Goal: Submit feedback/report problem: Submit feedback/report problem

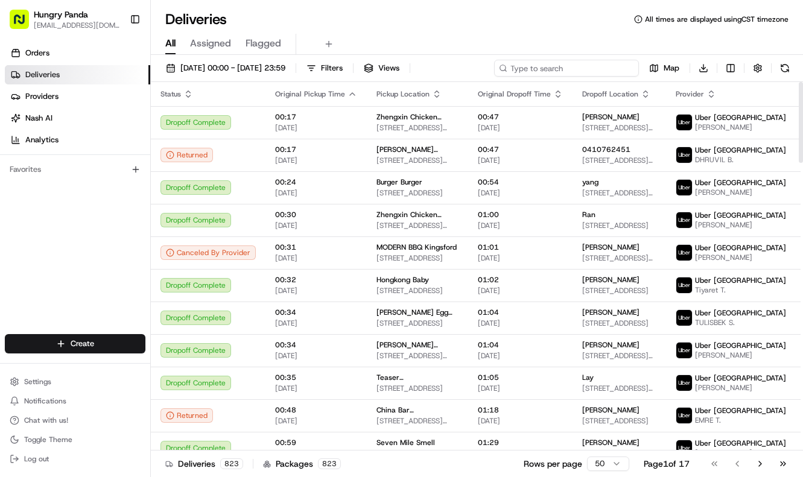
click at [560, 72] on input at bounding box center [566, 68] width 145 height 17
click at [270, 72] on span "16/08/2025 00:00 - 16/08/2025 23:59" at bounding box center [232, 68] width 105 height 11
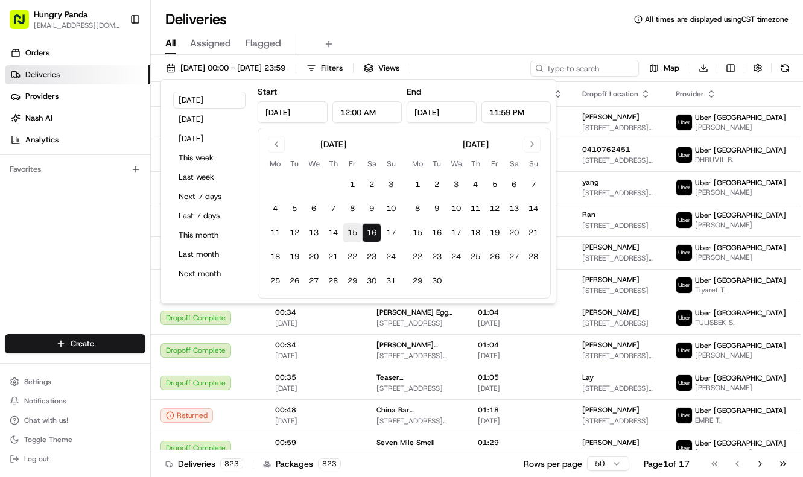
click at [353, 231] on button "15" at bounding box center [352, 232] width 19 height 19
type input "Aug 15, 2025"
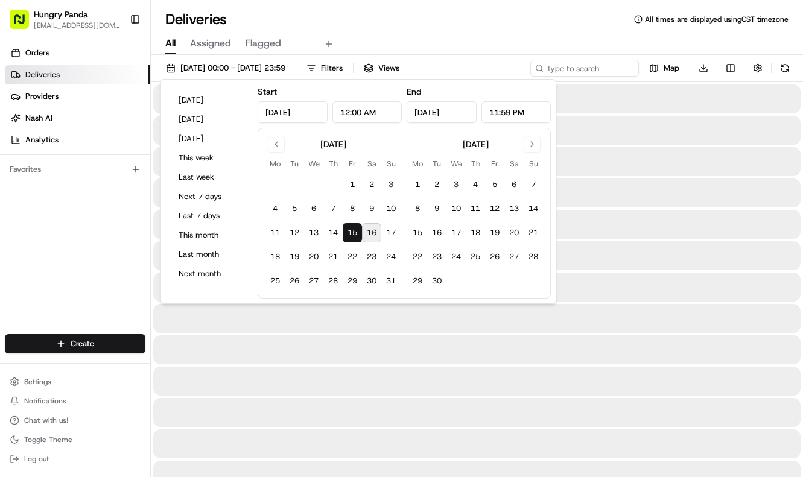
click at [378, 231] on button "16" at bounding box center [371, 232] width 19 height 19
type input "Aug 16, 2025"
drag, startPoint x: 514, startPoint y: 29, endPoint x: 616, endPoint y: 69, distance: 109.1
click at [515, 29] on div "All Assigned Flagged" at bounding box center [477, 42] width 652 height 26
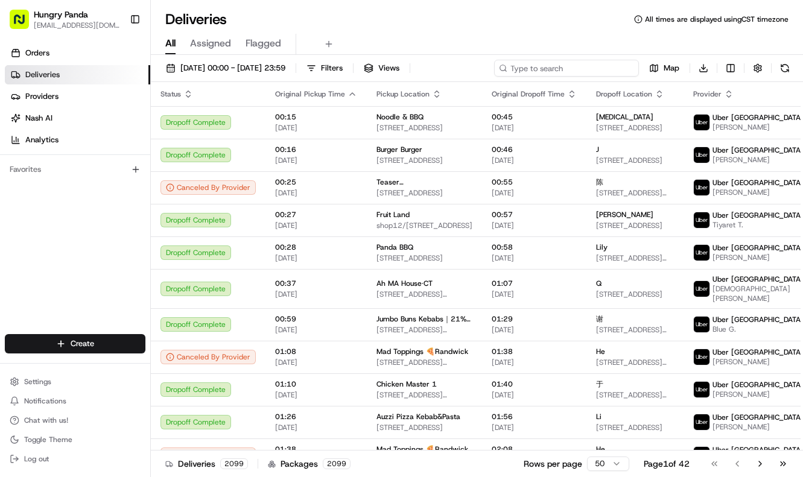
click at [588, 72] on input at bounding box center [566, 68] width 145 height 17
paste input "0328368635055797981042"
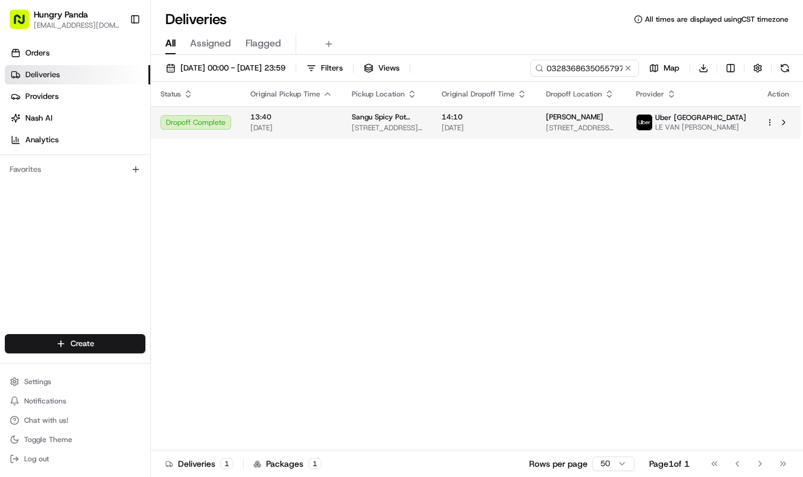
click at [526, 139] on td "14:10 16/08/2025" at bounding box center [484, 122] width 104 height 33
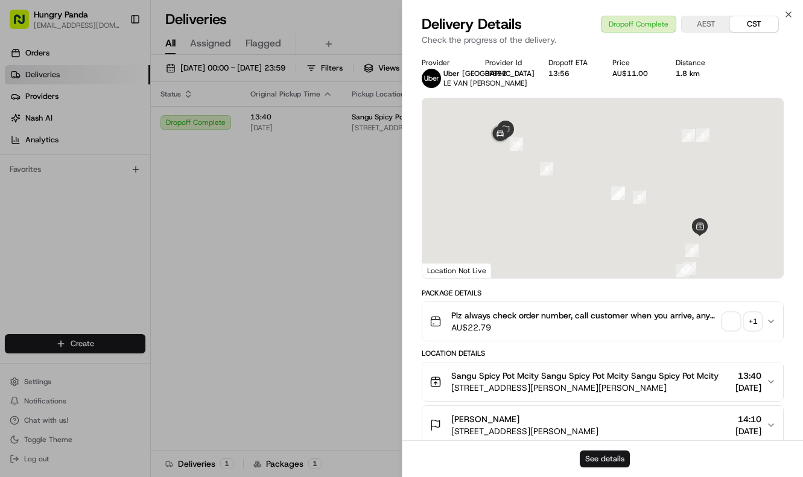
click at [603, 455] on button "See details" at bounding box center [605, 459] width 50 height 17
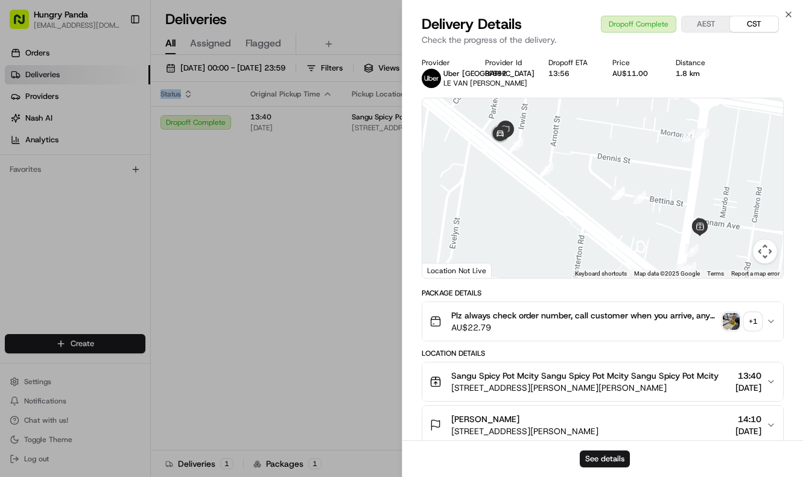
click at [361, 253] on div "Status Original Pickup Time Pickup Location Original Dropoff Time Dropoff Locat…" at bounding box center [476, 266] width 650 height 369
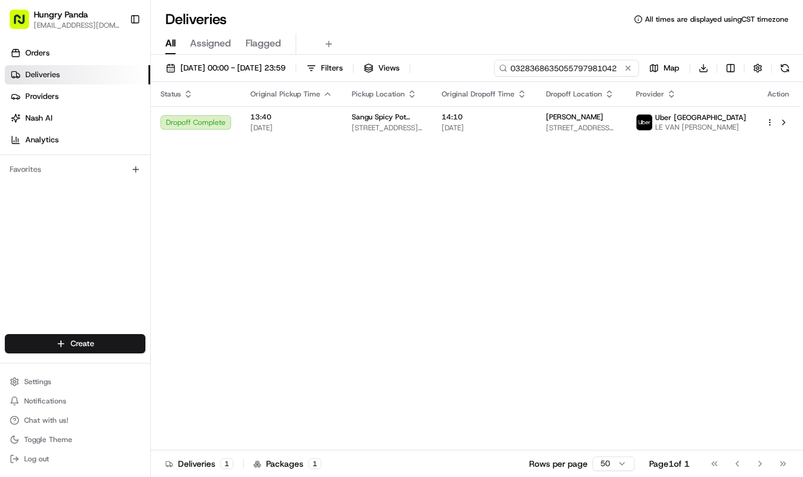
click at [550, 69] on input "0328368635055797981042" at bounding box center [566, 68] width 145 height 17
paste input "4052236935751727311677"
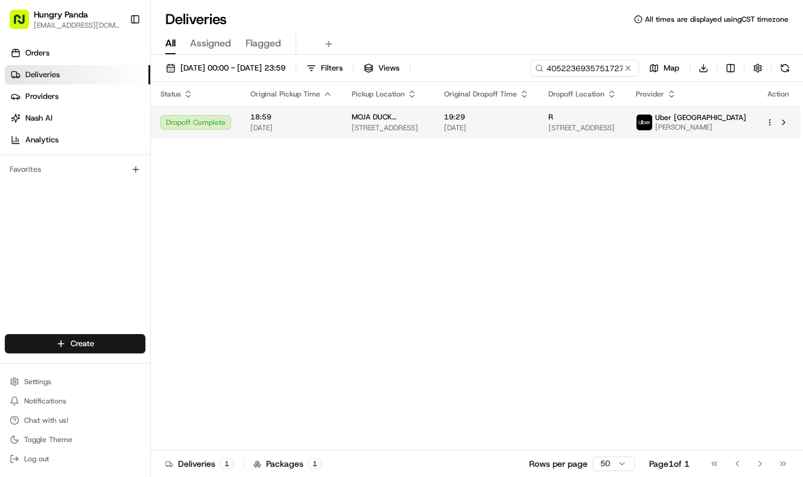
click at [504, 109] on td "19:29 15/08/2025" at bounding box center [486, 122] width 104 height 33
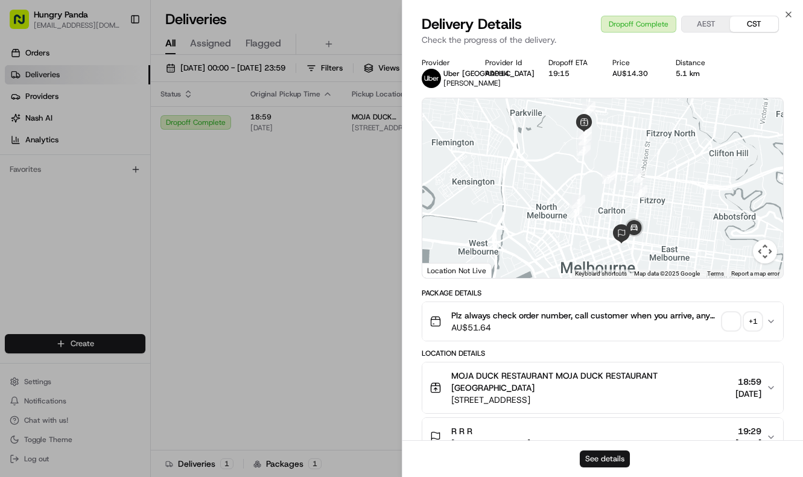
click at [602, 454] on button "See details" at bounding box center [605, 459] width 50 height 17
drag, startPoint x: 312, startPoint y: 205, endPoint x: 491, endPoint y: 98, distance: 209.0
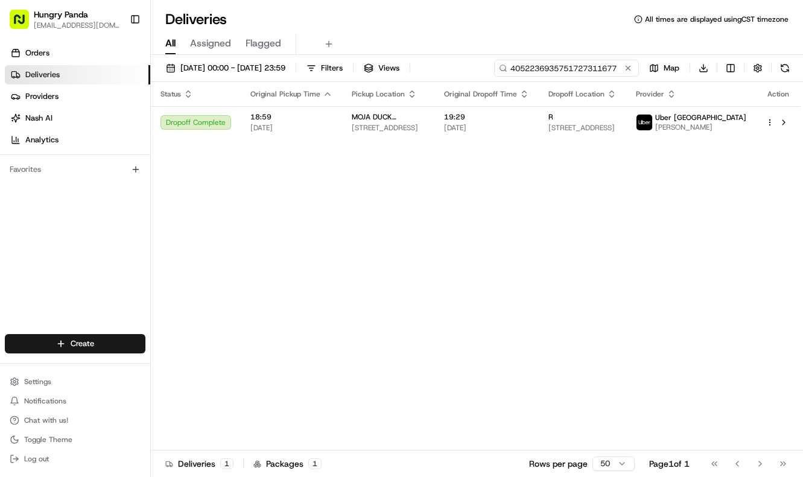
click at [555, 64] on input "4052236935751727311677" at bounding box center [566, 68] width 145 height 17
paste input "3669201595858756011646"
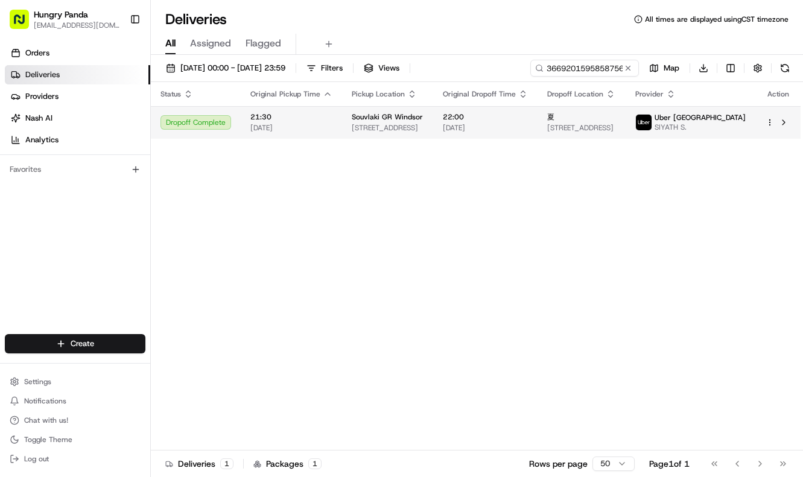
click at [511, 126] on span "15/08/2025" at bounding box center [485, 128] width 85 height 10
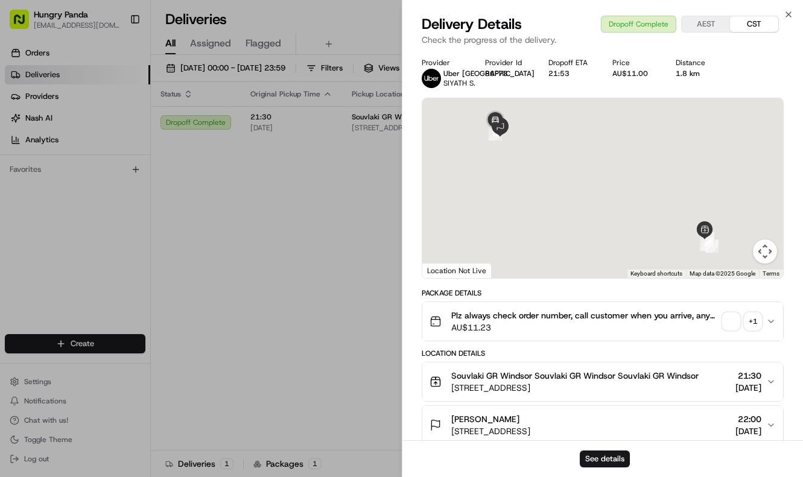
click at [631, 463] on div "See details" at bounding box center [603, 459] width 401 height 37
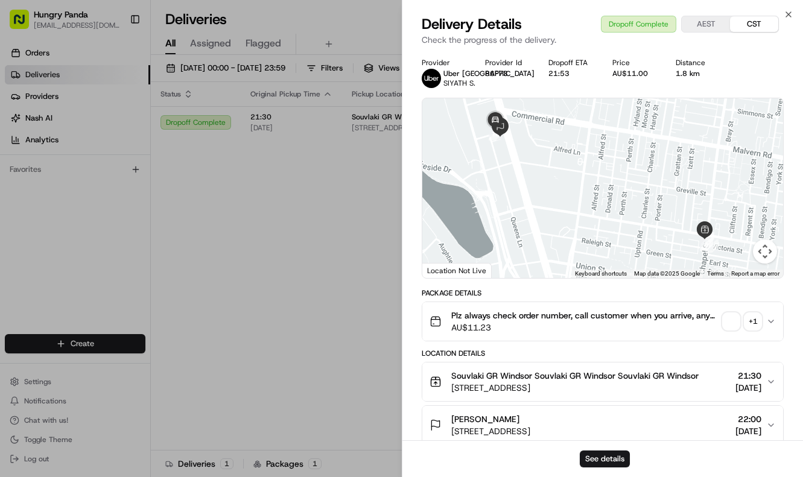
drag, startPoint x: 621, startPoint y: 459, endPoint x: 625, endPoint y: 450, distance: 9.7
click at [623, 453] on button "See details" at bounding box center [605, 459] width 50 height 17
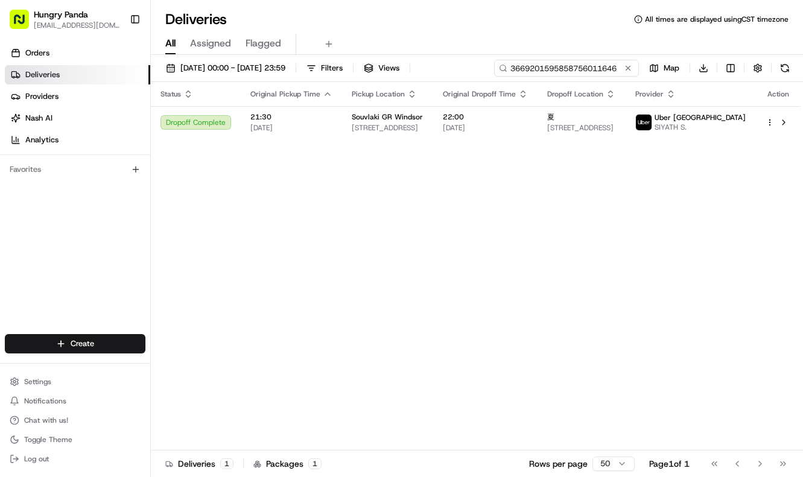
click at [598, 66] on input "3669201595858756011646" at bounding box center [566, 68] width 145 height 17
paste input "222234493545771363891"
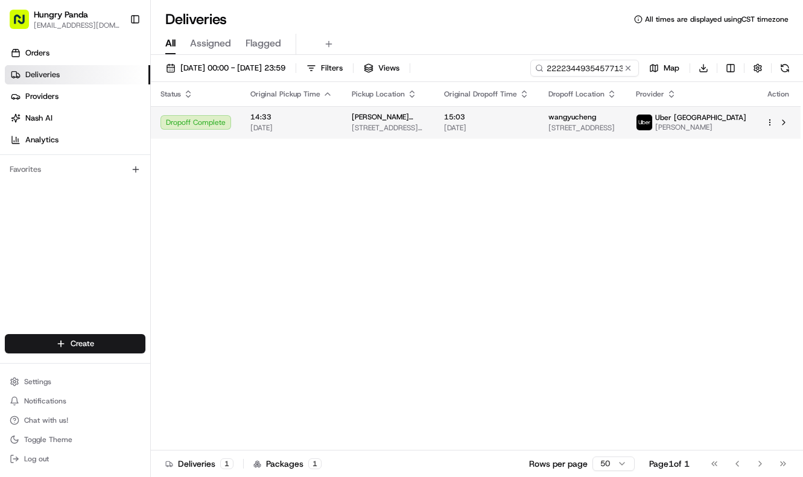
click at [505, 121] on span "15:03" at bounding box center [486, 117] width 85 height 10
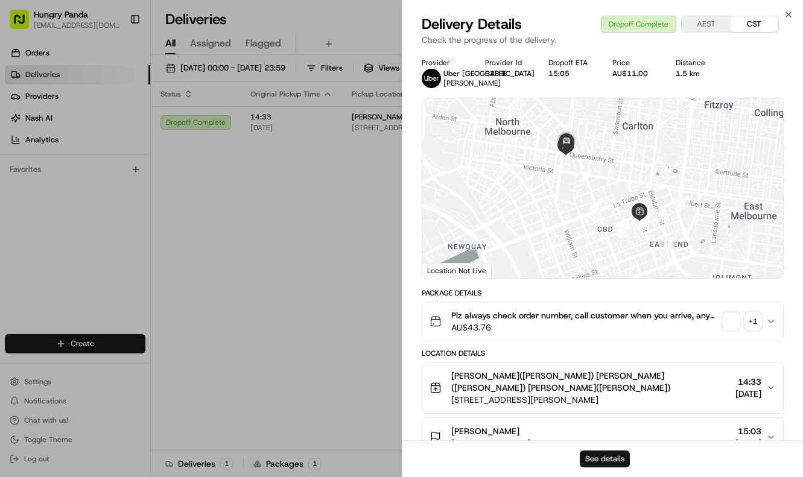
click at [612, 459] on button "See details" at bounding box center [605, 459] width 50 height 17
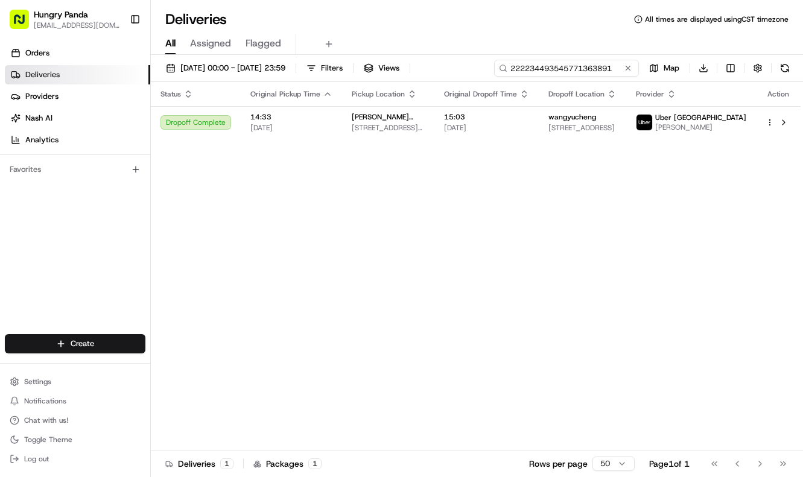
click at [576, 62] on input "222234493545771363891" at bounding box center [566, 68] width 145 height 17
paste input "462331779525376940994"
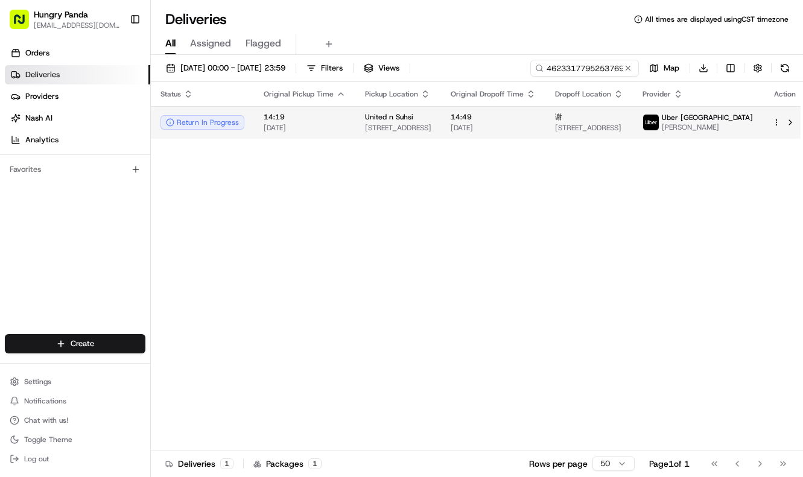
click at [511, 109] on td "14:49 16/08/2025" at bounding box center [493, 122] width 104 height 33
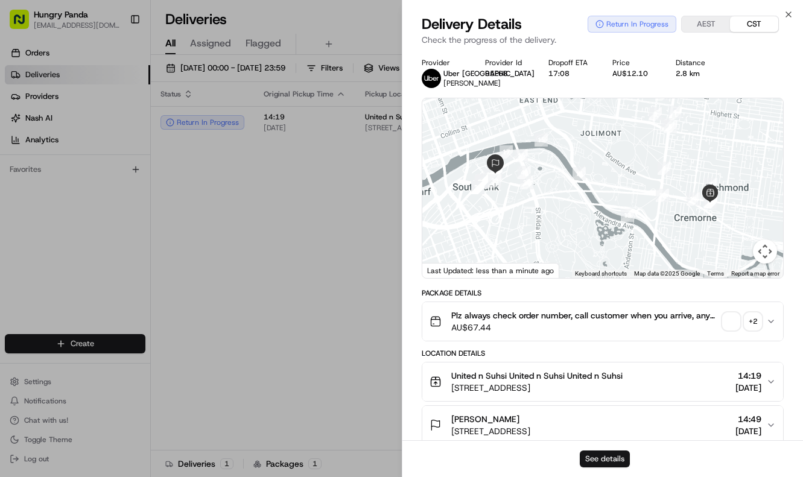
click at [612, 451] on button "See details" at bounding box center [605, 459] width 50 height 17
drag, startPoint x: 303, startPoint y: 204, endPoint x: 364, endPoint y: 175, distance: 68.0
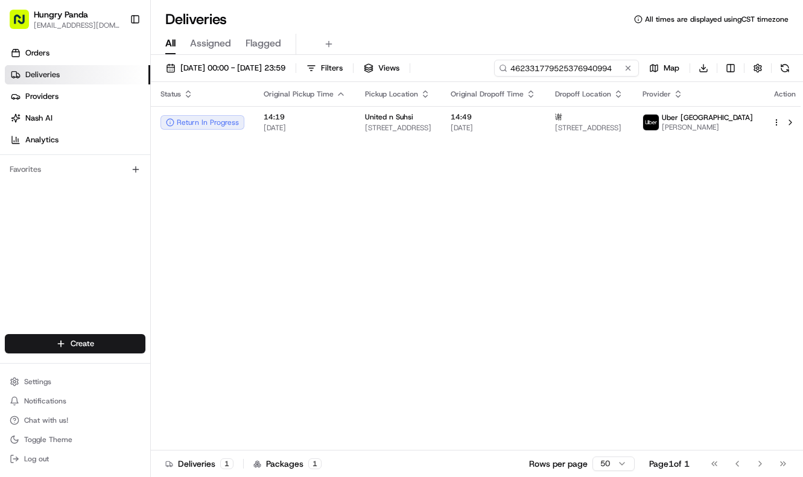
click at [605, 63] on input "462331779525376940994" at bounding box center [566, 68] width 145 height 17
paste input "342934093575777590200"
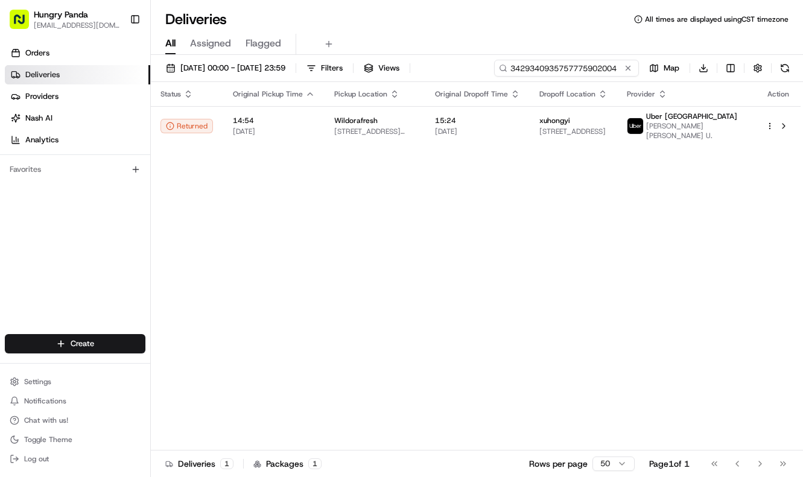
type input "3429340935757775902004"
click at [513, 114] on td "15:24 16/08/2025" at bounding box center [477, 125] width 104 height 39
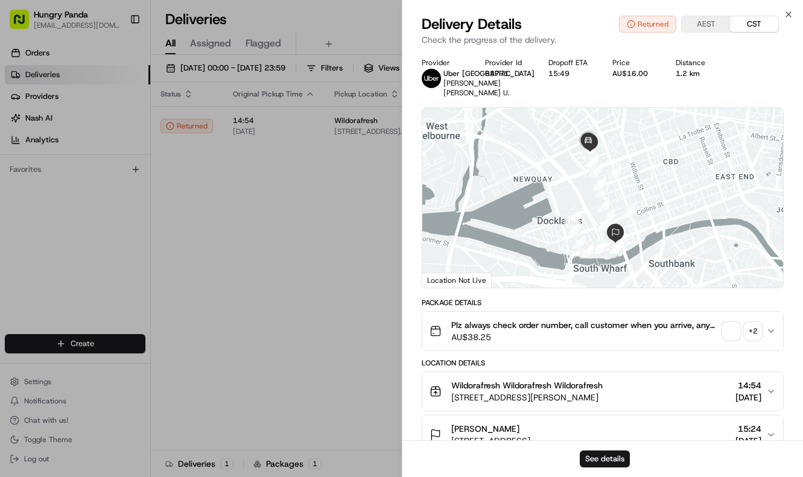
click at [607, 448] on div "See details" at bounding box center [603, 459] width 401 height 37
click at [608, 455] on button "See details" at bounding box center [605, 459] width 50 height 17
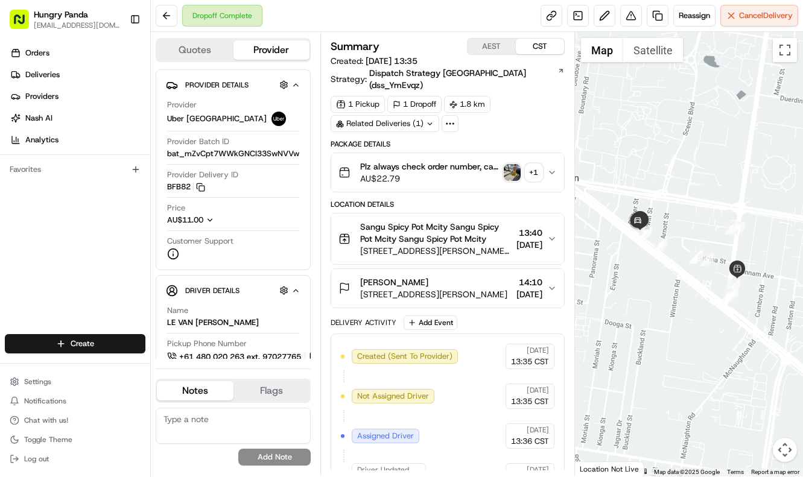
click at [553, 171] on icon "button" at bounding box center [552, 172] width 5 height 2
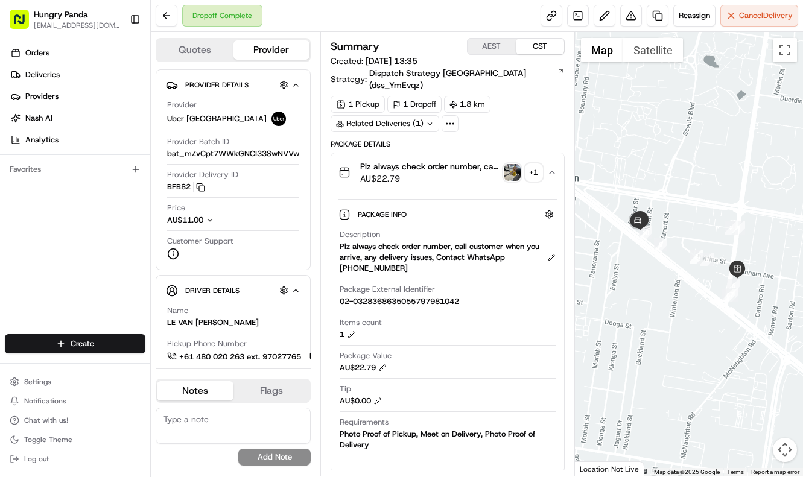
click at [337, 20] on div "Dropoff Complete Reassign Cancel Delivery" at bounding box center [477, 16] width 652 height 32
click at [504, 164] on img "button" at bounding box center [512, 172] width 17 height 17
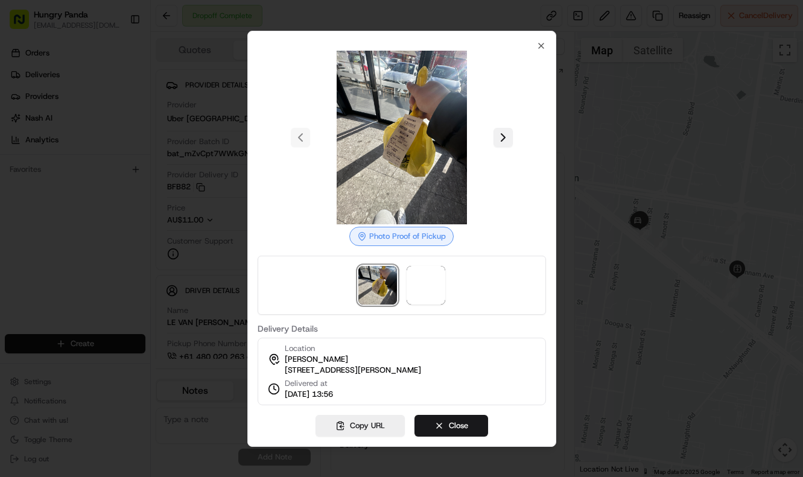
click at [505, 130] on button at bounding box center [503, 137] width 19 height 19
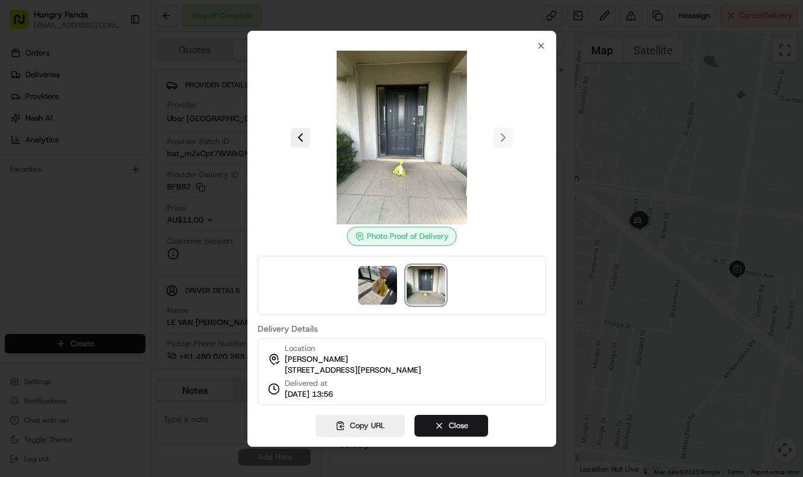
click at [581, 144] on div at bounding box center [401, 238] width 803 height 477
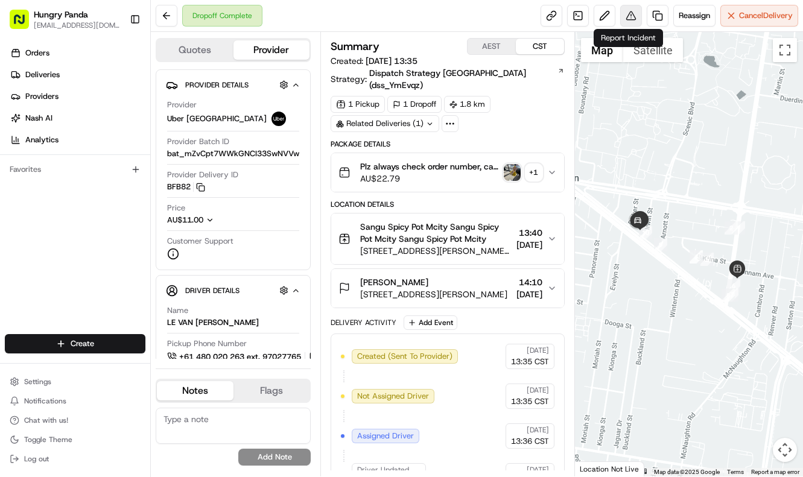
click at [623, 19] on button at bounding box center [631, 16] width 22 height 22
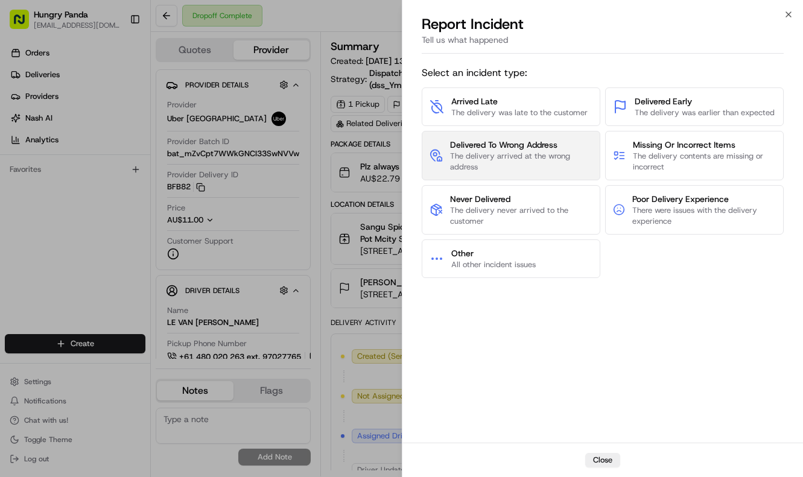
click at [556, 154] on span "The delivery arrived at the wrong address" at bounding box center [521, 162] width 142 height 22
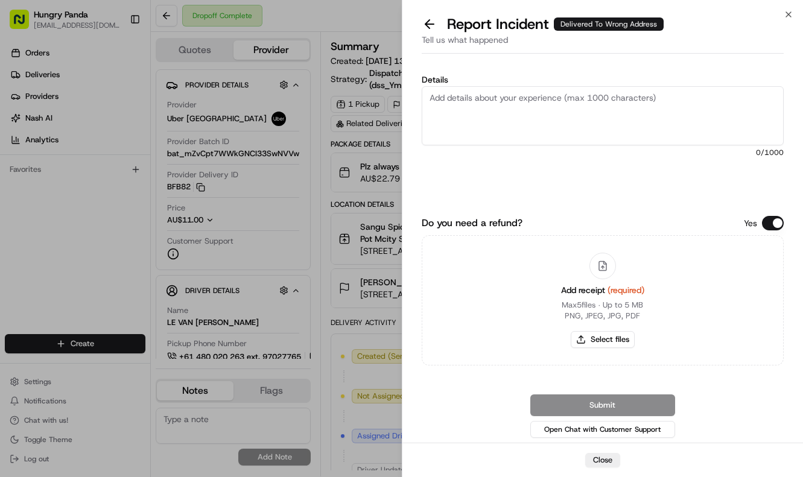
click at [565, 111] on textarea "Details" at bounding box center [603, 115] width 363 height 59
paste textarea "The customer reported that he did not receive the meal. The photos taken by the…"
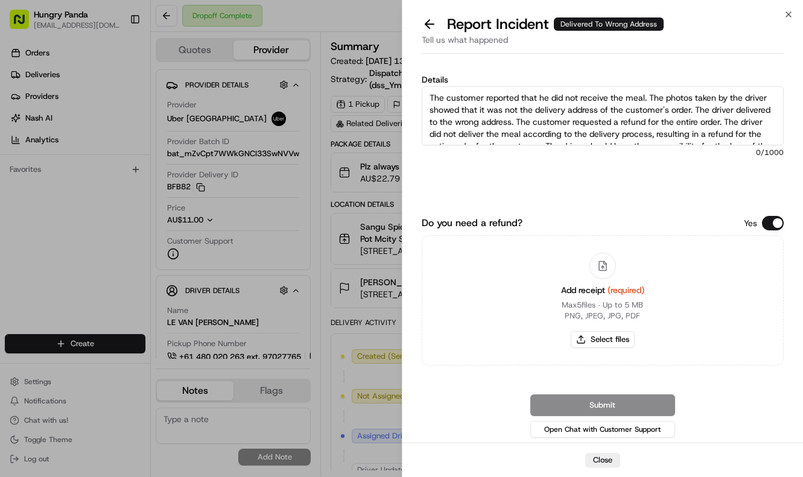
scroll to position [19, 0]
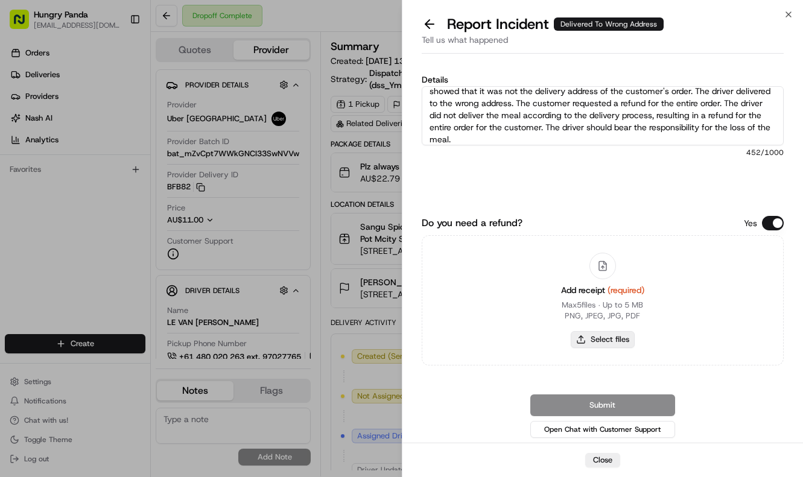
type textarea "The customer reported that he did not receive the meal. The photos taken by the…"
click at [616, 344] on button "Select files" at bounding box center [603, 339] width 64 height 17
type input "C:\fakepath\17.jpg"
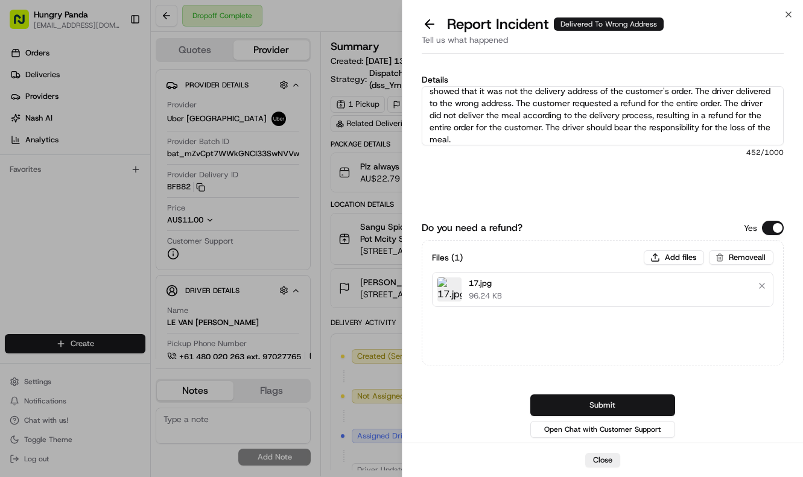
click at [652, 400] on button "Submit" at bounding box center [602, 406] width 145 height 22
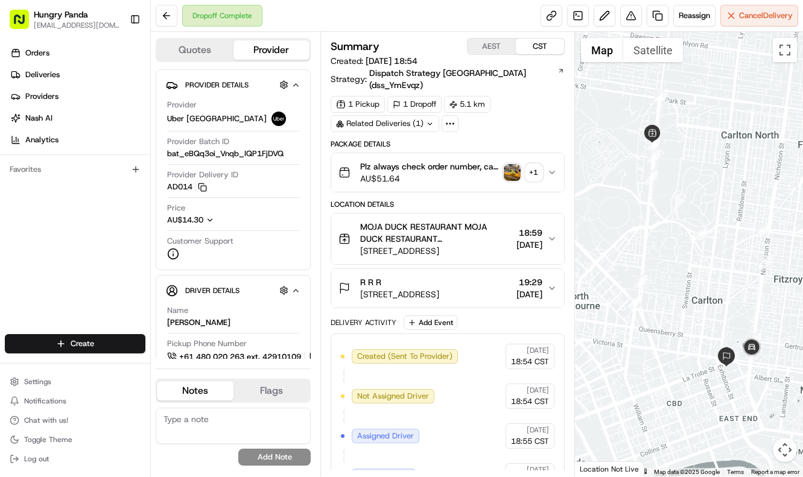
drag, startPoint x: 553, startPoint y: 161, endPoint x: 722, endPoint y: 110, distance: 176.4
click at [553, 171] on icon "button" at bounding box center [552, 172] width 5 height 2
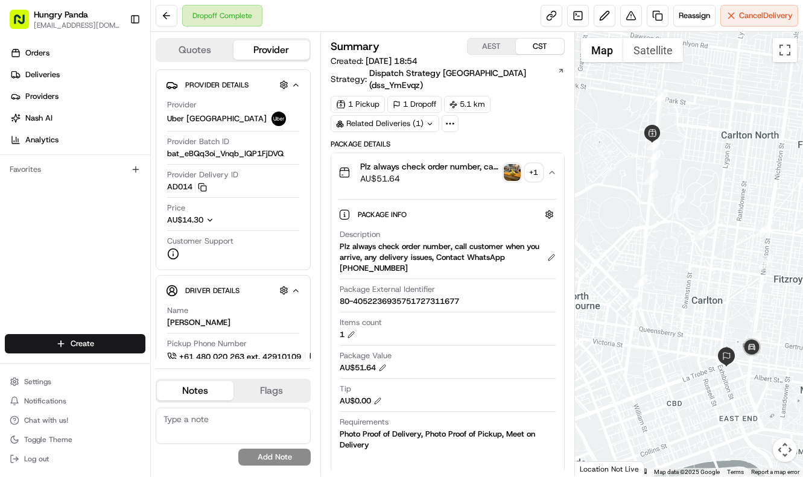
click at [506, 119] on div "1 Pickup 1 Dropoff 5.1 km Related Deliveries (1)" at bounding box center [448, 114] width 234 height 36
click at [515, 164] on img "button" at bounding box center [512, 172] width 17 height 17
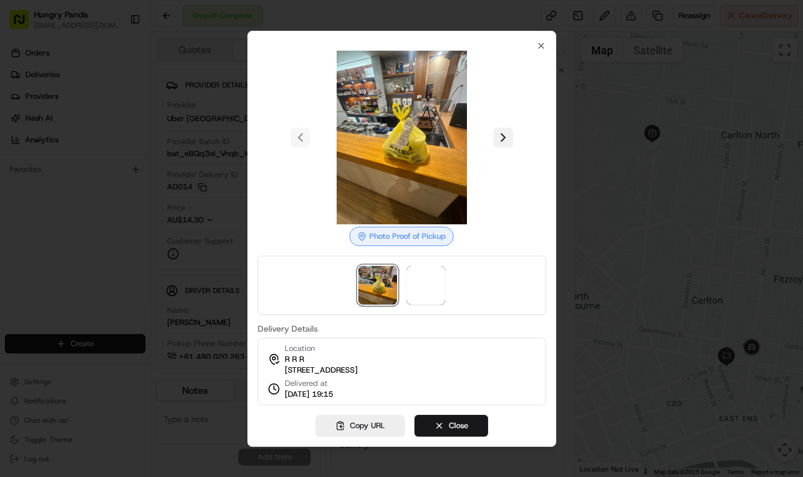
click at [511, 139] on button at bounding box center [503, 137] width 19 height 19
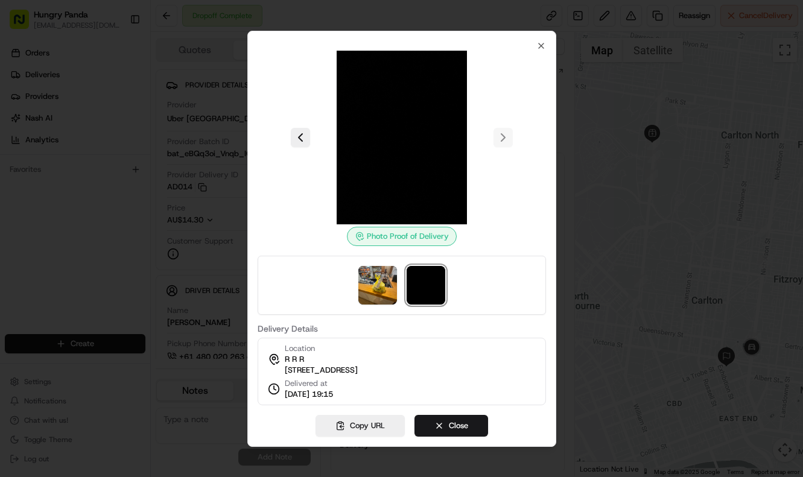
drag, startPoint x: 622, startPoint y: 39, endPoint x: 627, endPoint y: 26, distance: 13.6
click at [623, 37] on div at bounding box center [401, 238] width 803 height 477
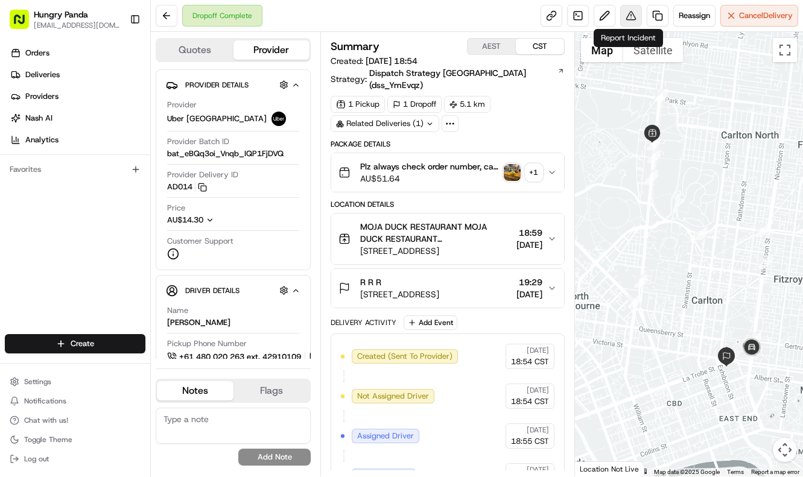
click at [626, 19] on button at bounding box center [631, 16] width 22 height 22
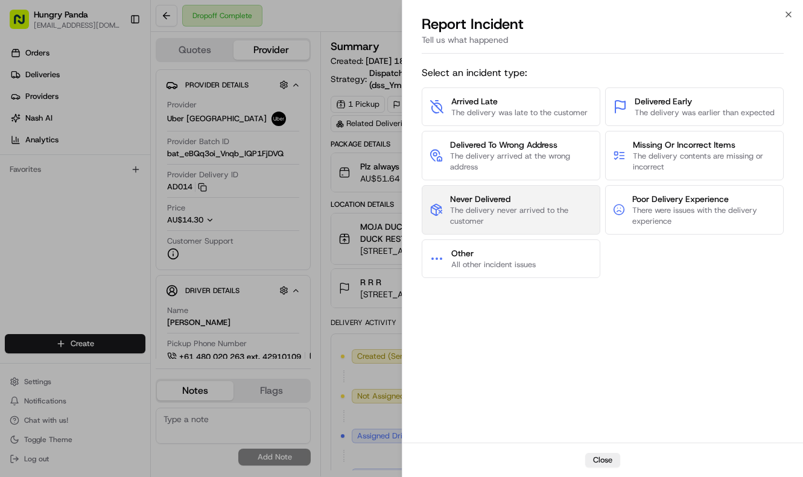
drag, startPoint x: 541, startPoint y: 217, endPoint x: 544, endPoint y: 211, distance: 6.5
click at [544, 211] on span "The delivery never arrived to the customer" at bounding box center [521, 216] width 142 height 22
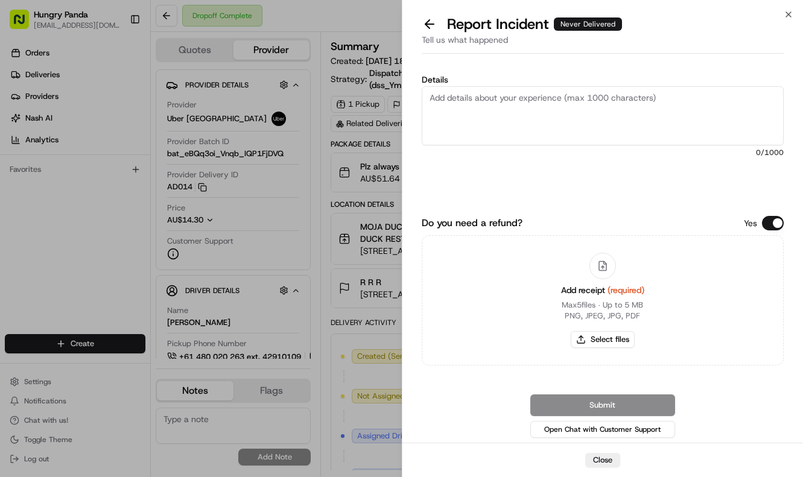
click at [600, 118] on textarea "Details" at bounding box center [603, 115] width 363 height 59
paste textarea "The customer reported that they did not receive the meal. The order was shown a…"
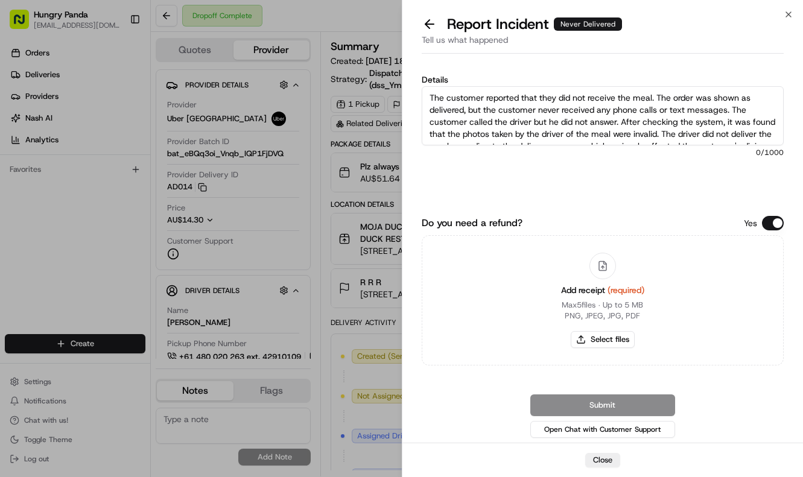
scroll to position [31, 0]
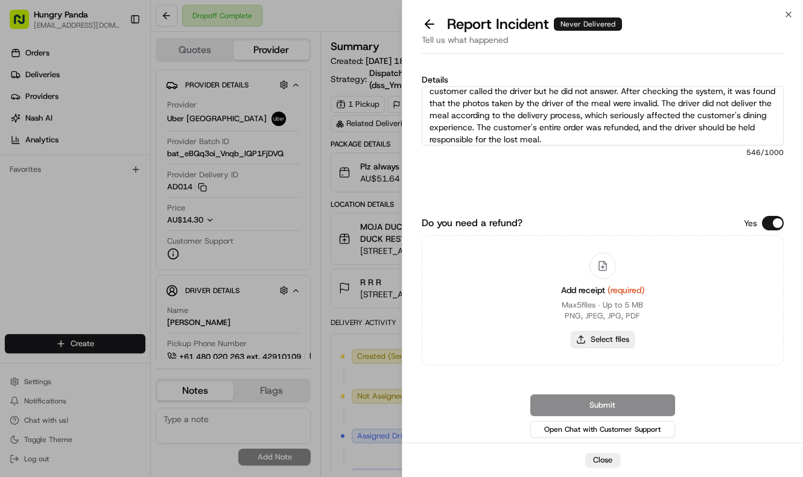
type textarea "The customer reported that they did not receive the meal. The order was shown a…"
click at [629, 336] on button "Select files" at bounding box center [603, 339] width 64 height 17
type input "C:\fakepath\18.jpg"
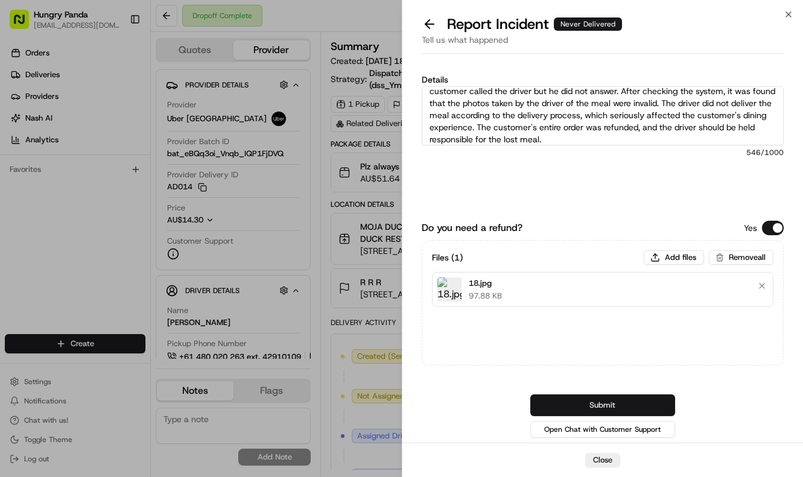
click at [623, 401] on button "Submit" at bounding box center [602, 406] width 145 height 22
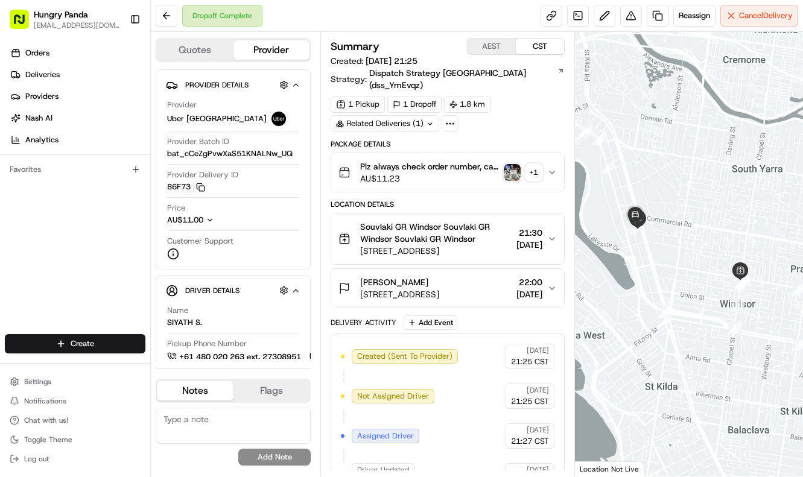
click at [564, 159] on div "Plz always check order number, call customer when you arrive, any delivery issu…" at bounding box center [448, 173] width 234 height 40
click at [549, 168] on icon "button" at bounding box center [552, 173] width 10 height 10
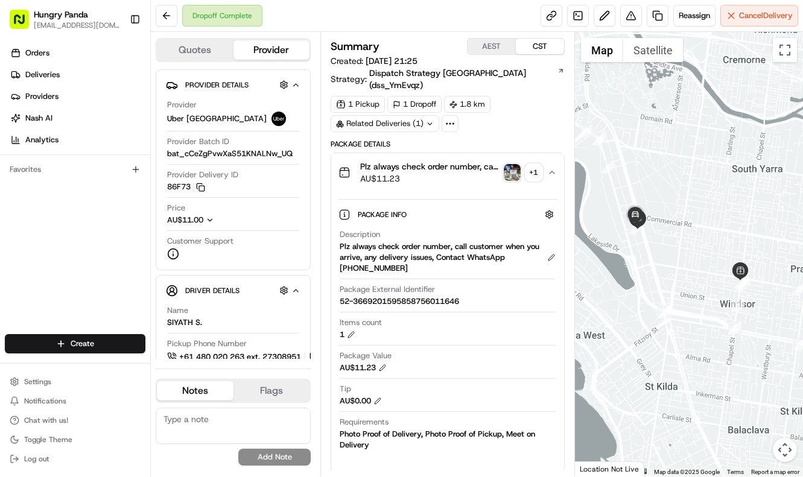
drag, startPoint x: 517, startPoint y: 173, endPoint x: 515, endPoint y: 162, distance: 10.4
click at [517, 173] on button "Plz always check order number, call customer when you arrive, any delivery issu…" at bounding box center [447, 172] width 233 height 39
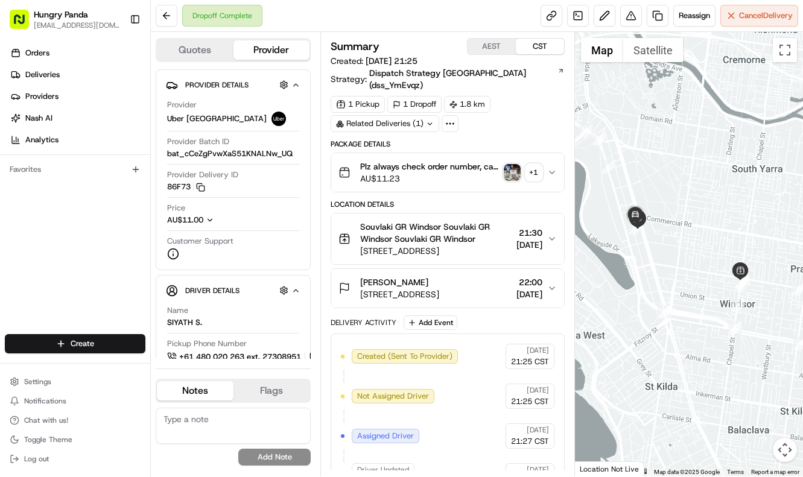
click at [515, 164] on img "button" at bounding box center [512, 172] width 17 height 17
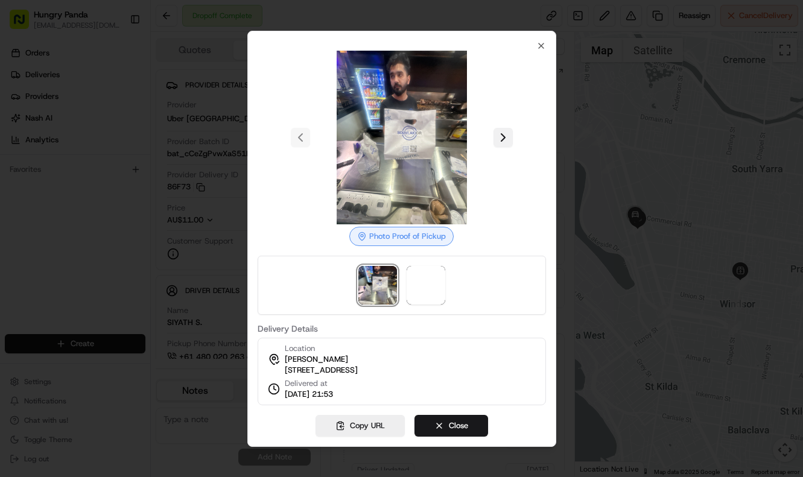
click at [501, 133] on button at bounding box center [503, 137] width 19 height 19
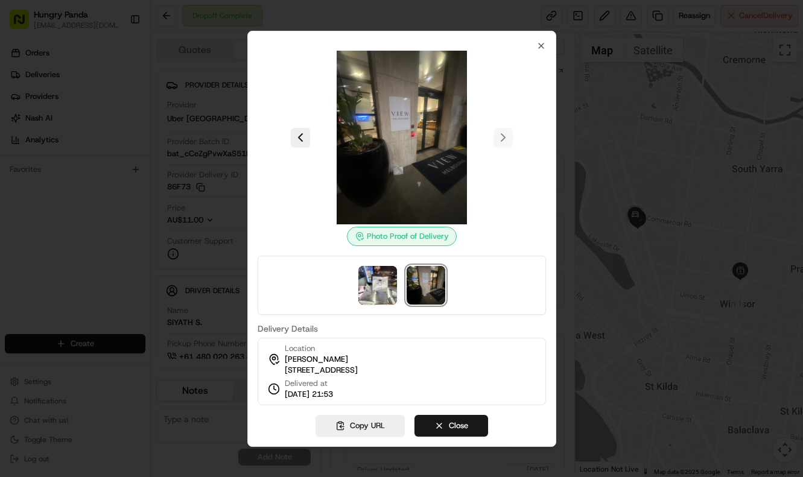
click at [583, 278] on div at bounding box center [401, 238] width 803 height 477
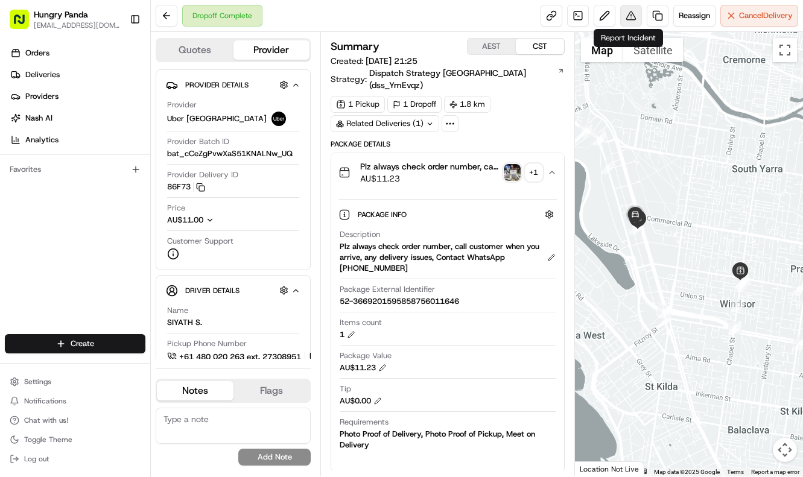
click at [620, 11] on button at bounding box center [631, 16] width 22 height 22
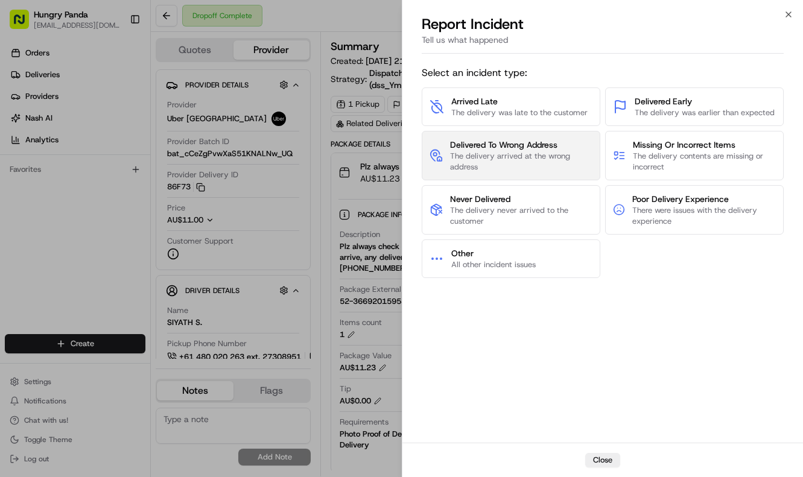
click at [556, 173] on button "Delivered To Wrong Address The delivery arrived at the wrong address" at bounding box center [511, 155] width 179 height 49
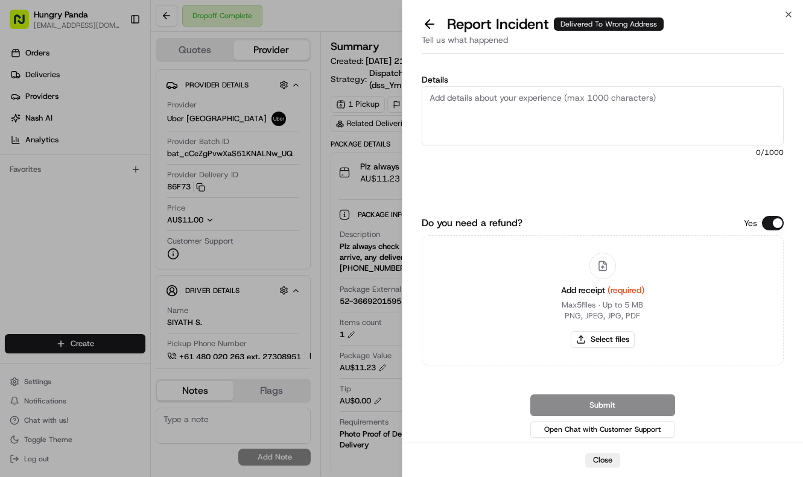
click at [570, 109] on textarea "Details" at bounding box center [603, 115] width 363 height 59
paste textarea "The customer reported that he did not receive the meal. The photos taken by the…"
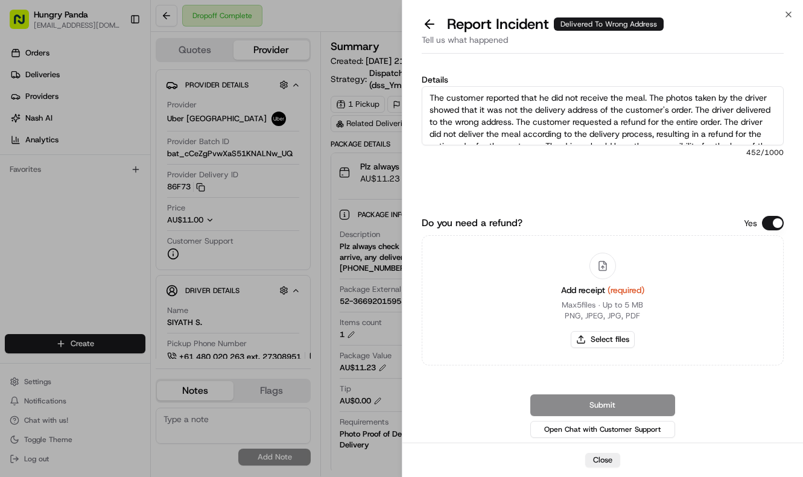
scroll to position [19, 0]
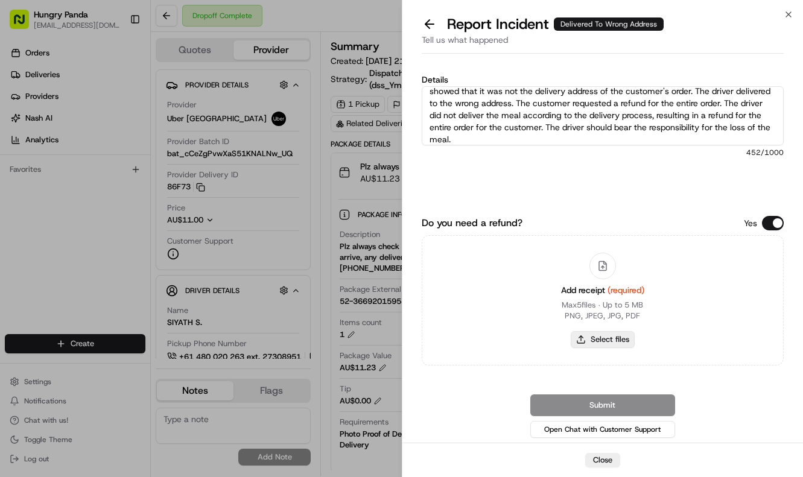
type textarea "The customer reported that he did not receive the meal. The photos taken by the…"
click at [610, 345] on button "Select files" at bounding box center [603, 339] width 64 height 17
type input "C:\fakepath\19.jpg"
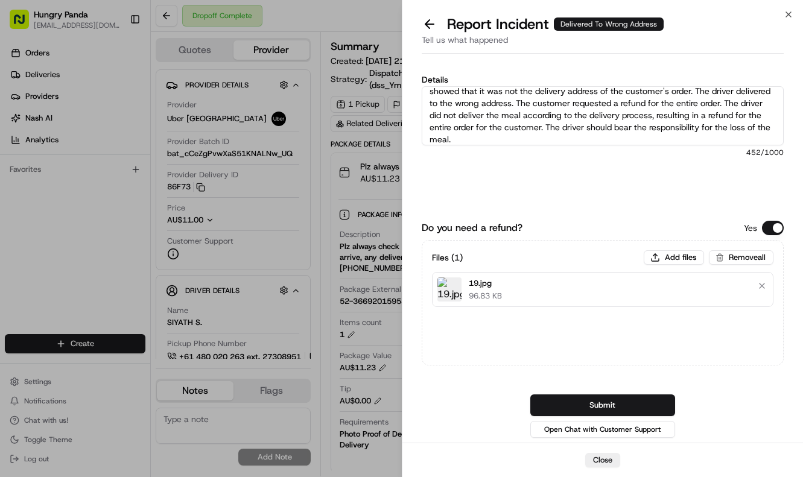
drag, startPoint x: 652, startPoint y: 403, endPoint x: 673, endPoint y: 396, distance: 22.5
click at [652, 403] on button "Submit" at bounding box center [602, 406] width 145 height 22
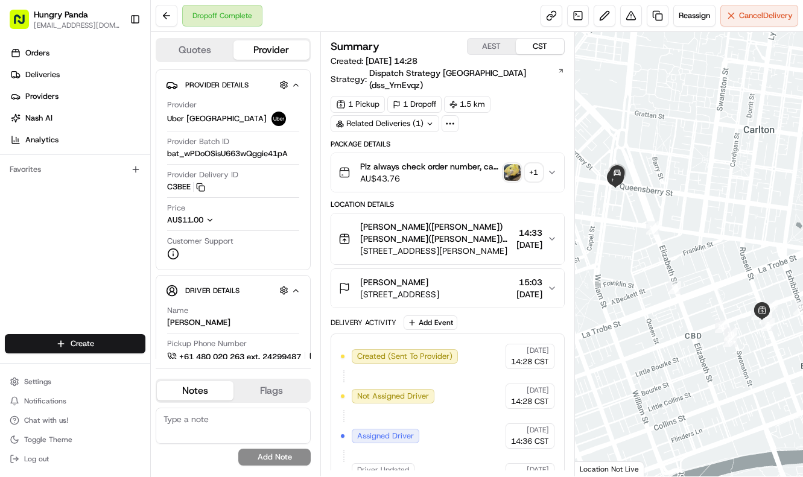
drag, startPoint x: 558, startPoint y: 151, endPoint x: 565, endPoint y: 151, distance: 6.7
click at [559, 153] on button "Plz always check order number, call customer when you arrive, any delivery issu…" at bounding box center [447, 172] width 233 height 39
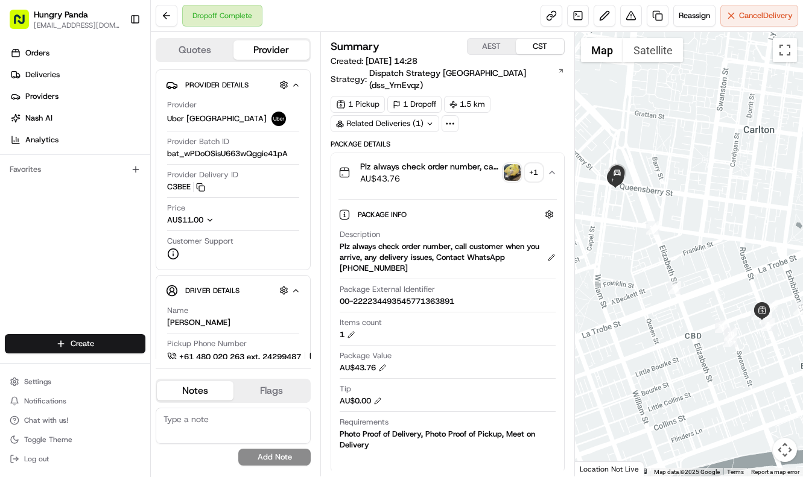
click at [516, 164] on img "button" at bounding box center [512, 172] width 17 height 17
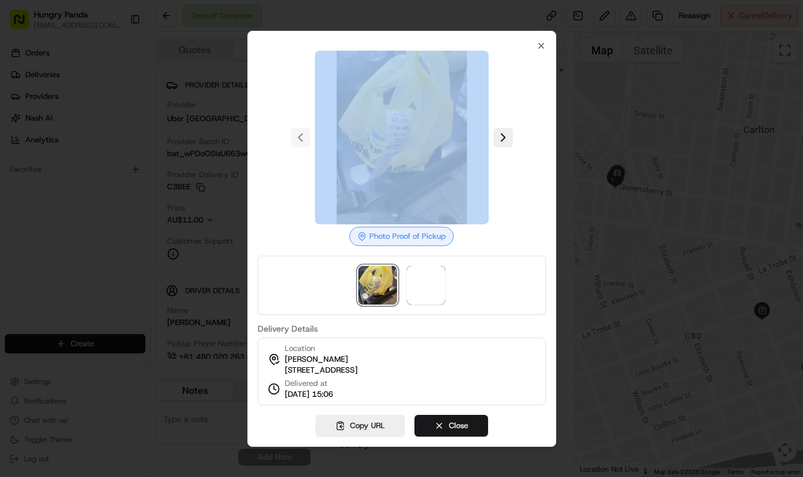
click at [516, 158] on body "Hungry Panda liurui0731@hungrypandagroup.com Toggle Sidebar Orders Deliveries P…" at bounding box center [401, 238] width 803 height 477
click at [511, 130] on button at bounding box center [503, 137] width 19 height 19
click at [614, 243] on div at bounding box center [401, 238] width 803 height 477
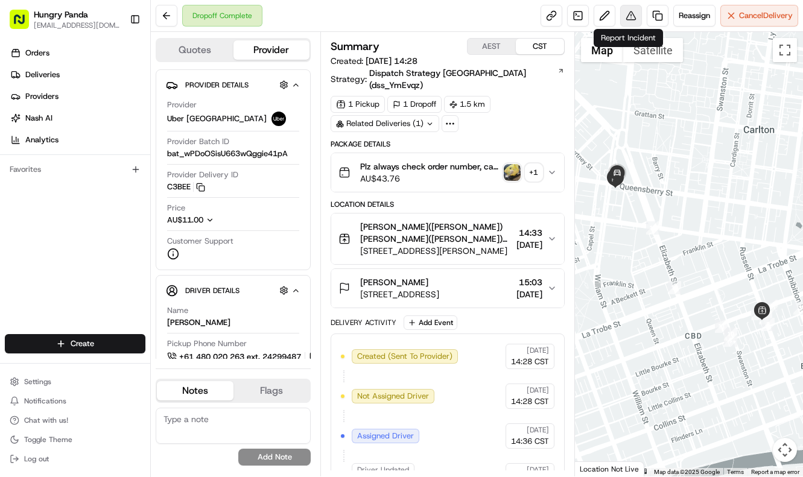
click at [636, 22] on button at bounding box center [631, 16] width 22 height 22
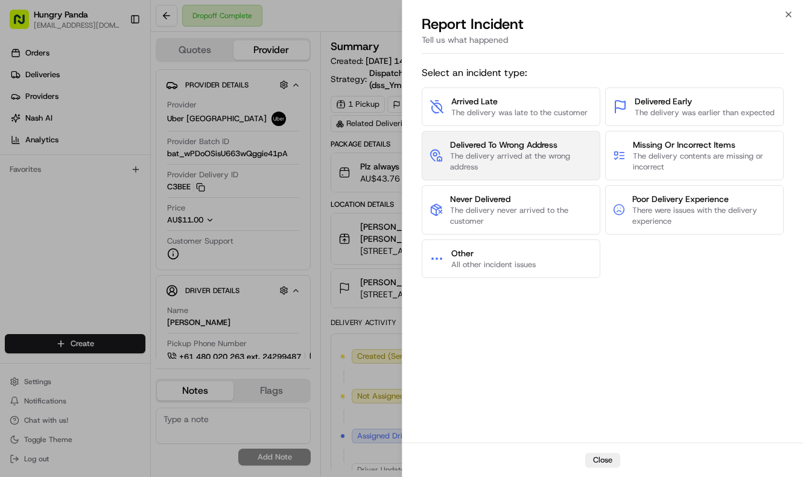
click at [552, 143] on span "Delivered To Wrong Address" at bounding box center [521, 145] width 142 height 12
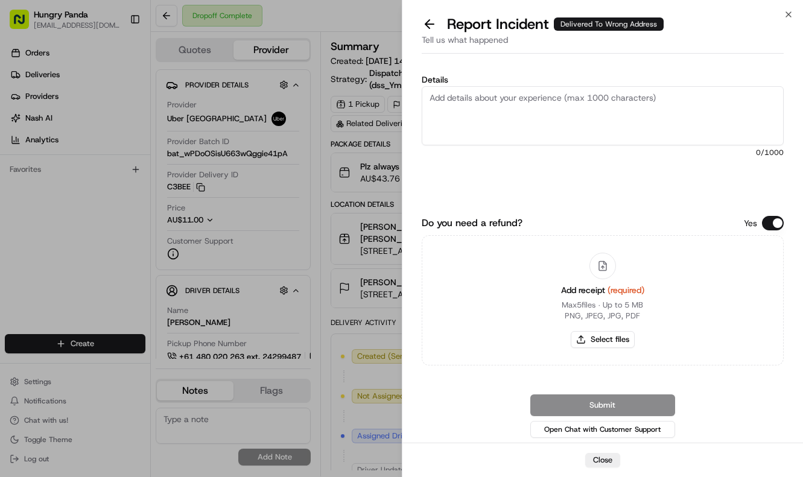
click at [600, 112] on textarea "Details" at bounding box center [603, 115] width 363 height 59
paste textarea "The customer reported that he did not receive the meal. The photos taken by the…"
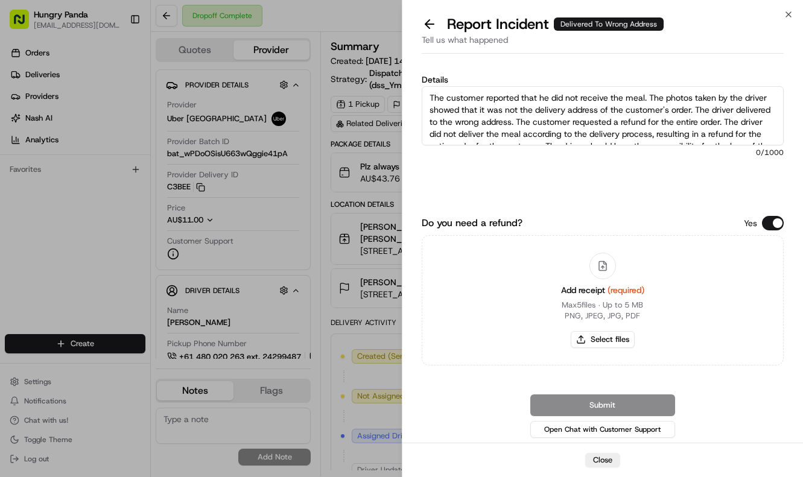
scroll to position [19, 0]
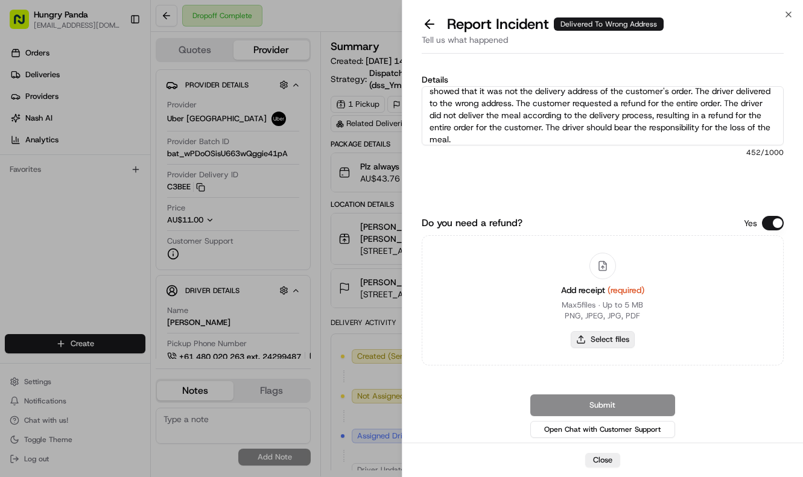
type textarea "The customer reported that he did not receive the meal. The photos taken by the…"
click at [616, 342] on button "Select files" at bounding box center [603, 339] width 64 height 17
type input "C:\fakepath\20.jpg"
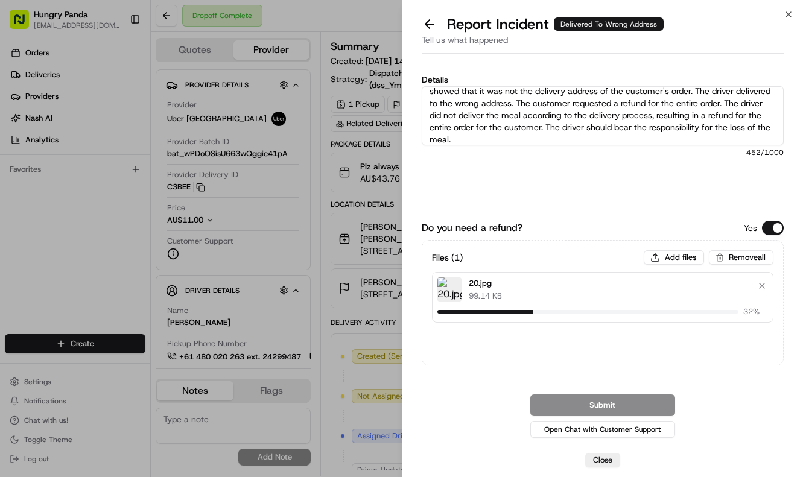
click at [588, 222] on div "Do you need a refund? Yes" at bounding box center [603, 228] width 363 height 14
drag, startPoint x: 665, startPoint y: 408, endPoint x: 707, endPoint y: 386, distance: 47.0
click at [665, 407] on button "Submit" at bounding box center [602, 406] width 145 height 22
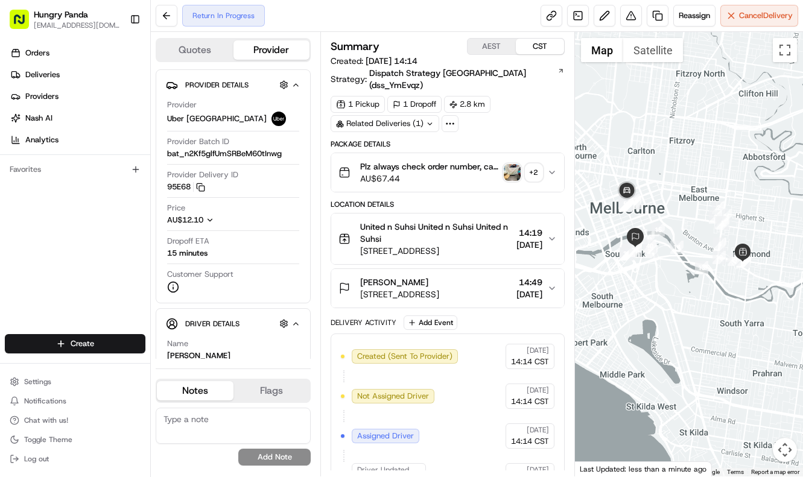
click at [558, 161] on button "Plz always check order number, call customer when you arrive, any delivery issu…" at bounding box center [447, 172] width 233 height 39
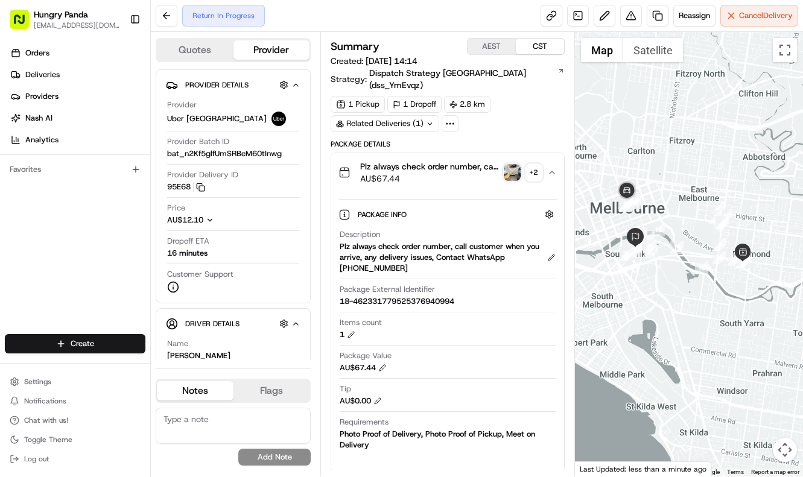
click at [516, 167] on img "button" at bounding box center [512, 172] width 17 height 17
click at [516, 167] on body "Hungry Panda liurui0731@hungrypandagroup.com Toggle Sidebar Orders Deliveries P…" at bounding box center [401, 238] width 803 height 477
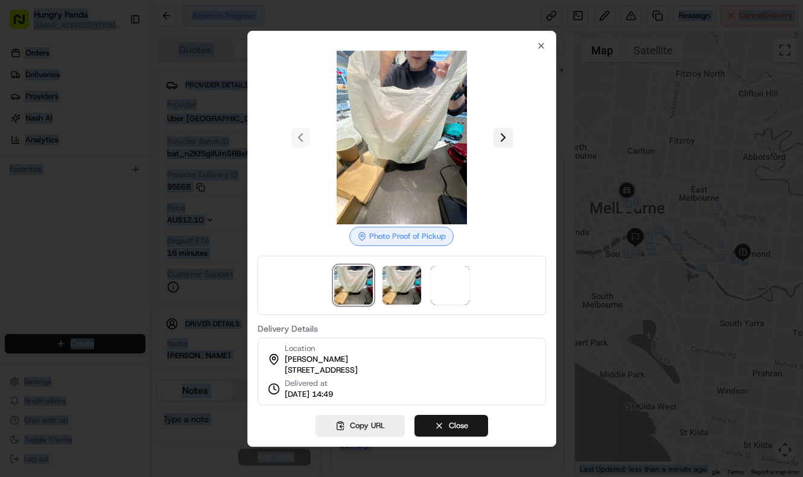
click at [501, 131] on button at bounding box center [503, 137] width 19 height 19
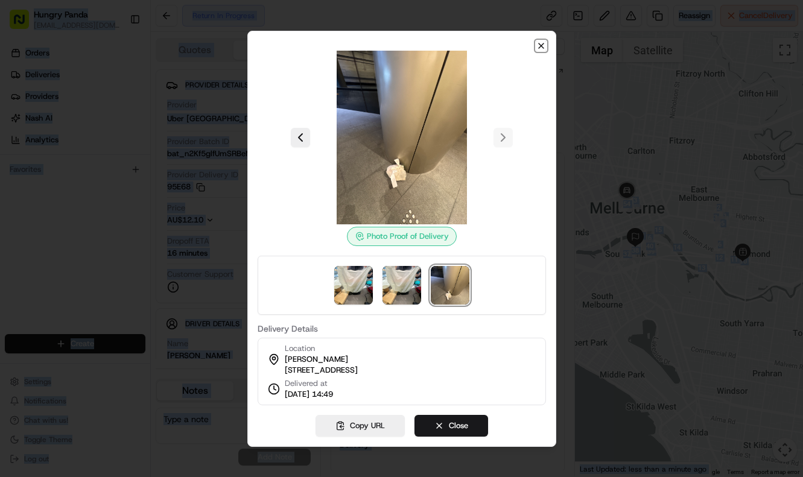
click at [541, 41] on icon "button" at bounding box center [541, 46] width 10 height 10
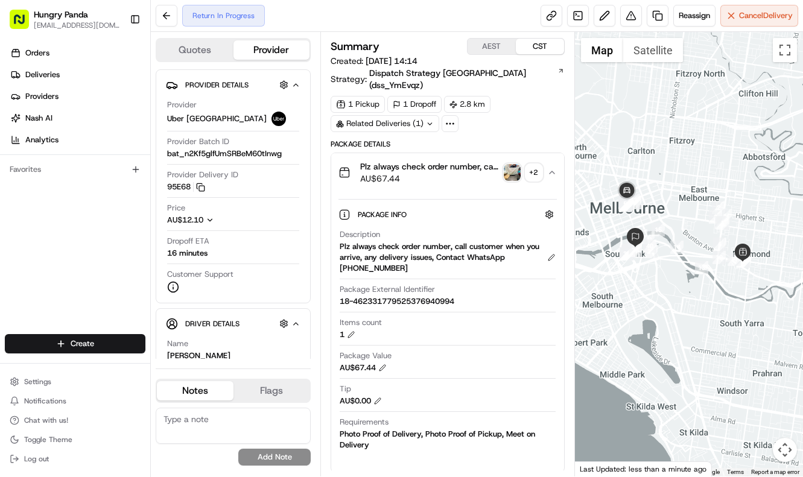
click at [543, 96] on div "1 Pickup 1 Dropoff 2.8 km Related Deliveries (1)" at bounding box center [448, 114] width 234 height 36
click at [624, 20] on button at bounding box center [631, 16] width 22 height 22
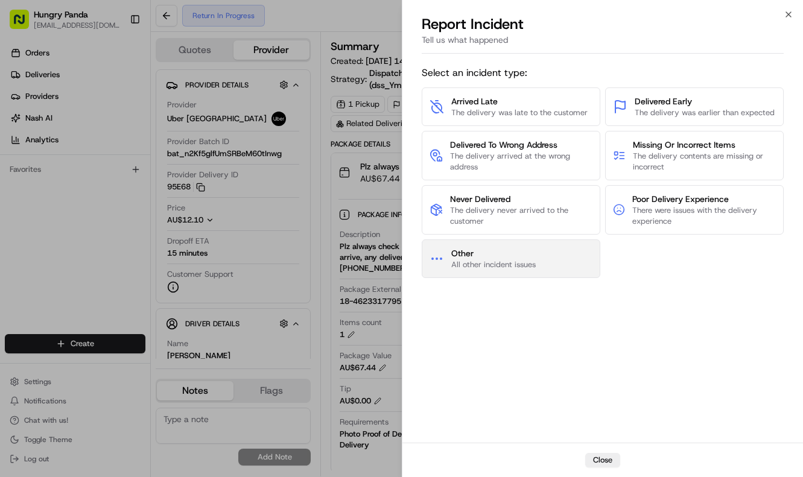
click at [559, 264] on button "Other All other incident issues" at bounding box center [511, 259] width 179 height 39
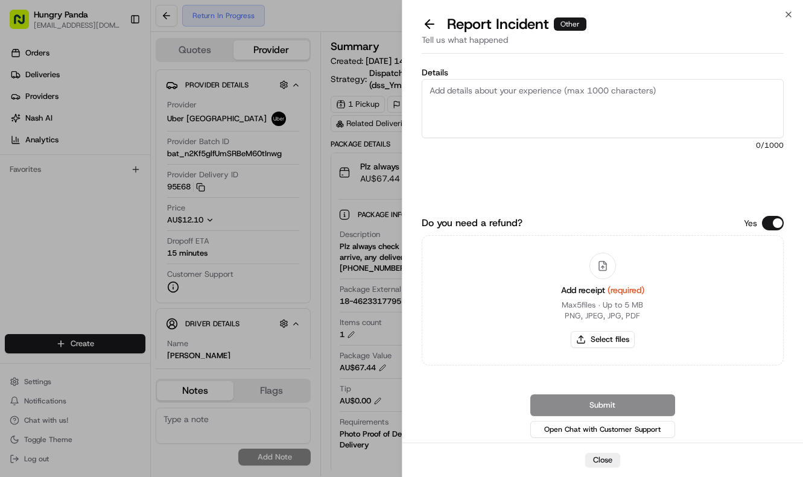
click at [594, 113] on textarea "Details" at bounding box center [603, 108] width 363 height 59
paste textarea "The order delivery was seriously overdue. The order log showed that the merchan…"
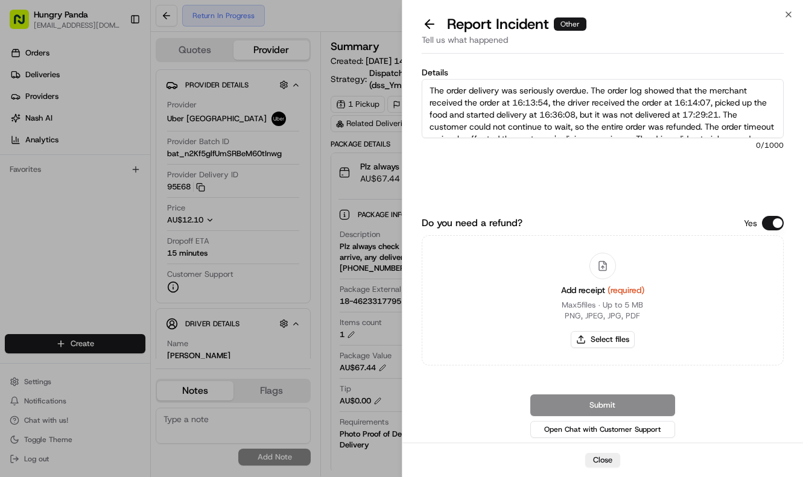
scroll to position [31, 0]
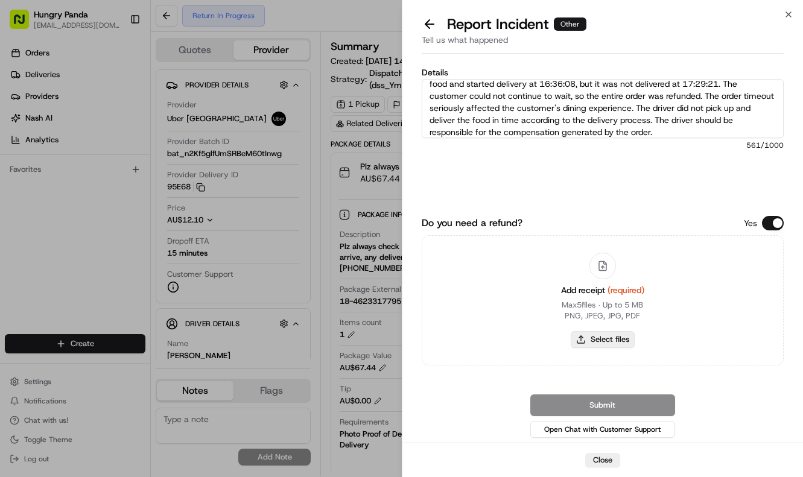
type textarea "The order delivery was seriously overdue. The order log showed that the merchan…"
click at [615, 338] on button "Select files" at bounding box center [603, 339] width 64 height 17
type input "C:\fakepath\21.jpg"
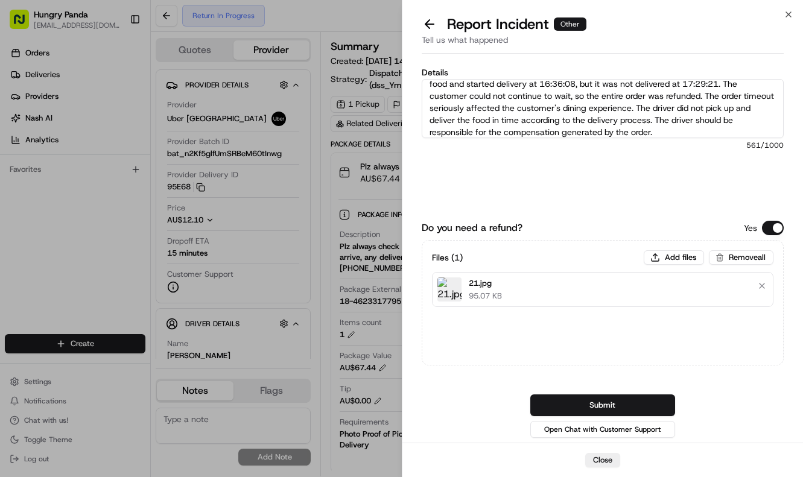
drag, startPoint x: 628, startPoint y: 403, endPoint x: 733, endPoint y: 396, distance: 105.2
click at [628, 403] on button "Submit" at bounding box center [602, 406] width 145 height 22
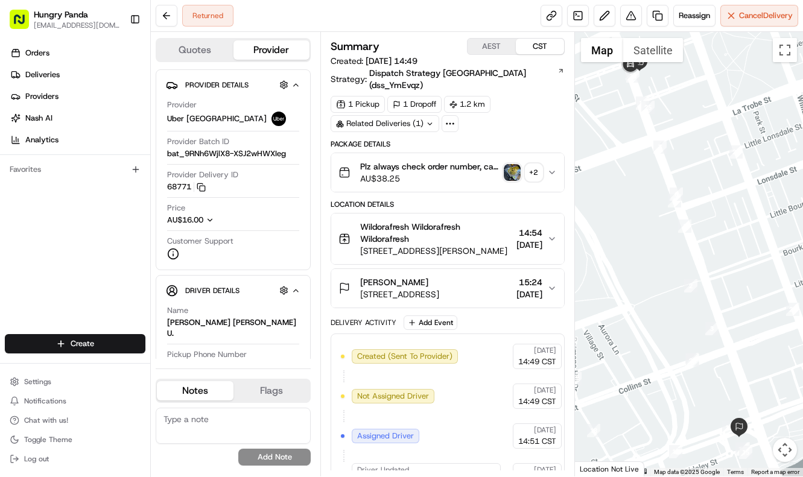
click at [562, 157] on button "Plz always check order number, call customer when you arrive, any delivery issu…" at bounding box center [447, 172] width 233 height 39
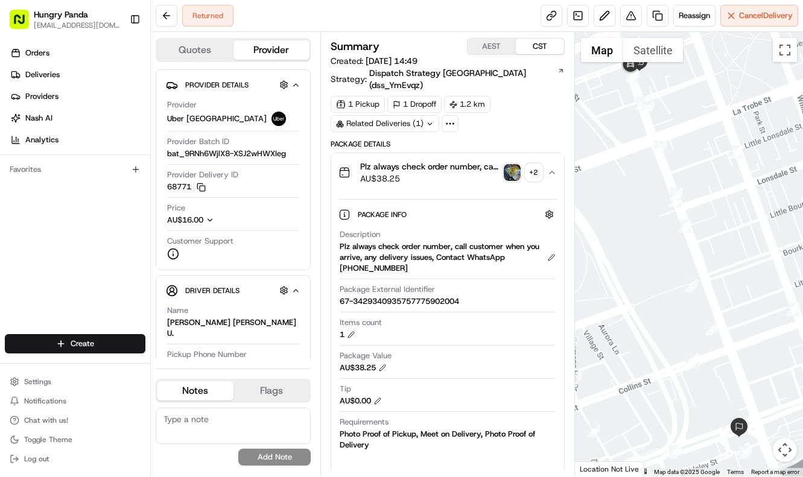
click at [513, 164] on img "button" at bounding box center [512, 172] width 17 height 17
click at [513, 162] on body "Hungry Panda [EMAIL_ADDRESS][DOMAIN_NAME] Toggle Sidebar Orders Deliveries Prov…" at bounding box center [401, 238] width 803 height 477
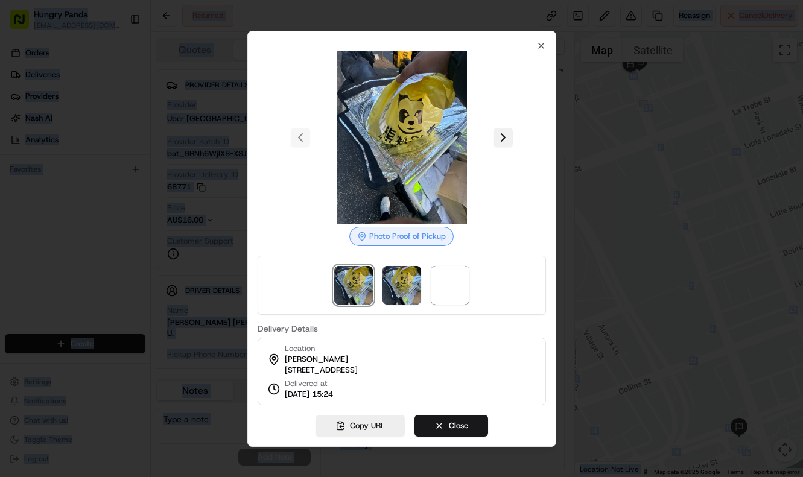
click at [498, 133] on button at bounding box center [503, 137] width 19 height 19
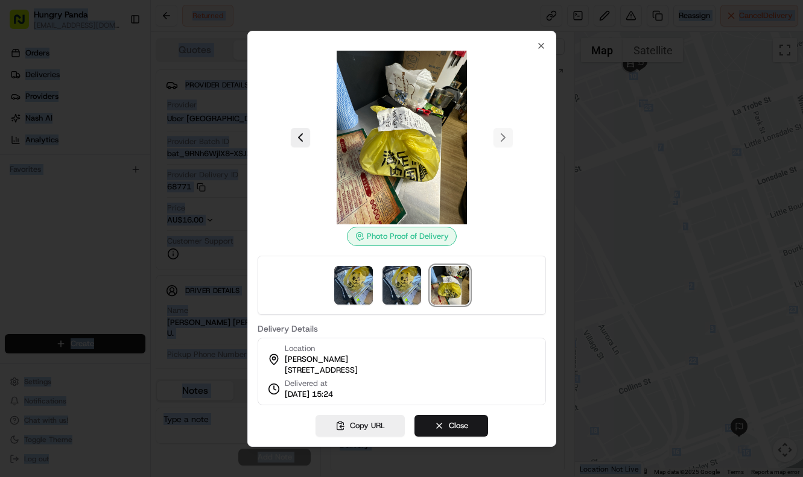
click at [589, 309] on div at bounding box center [401, 238] width 803 height 477
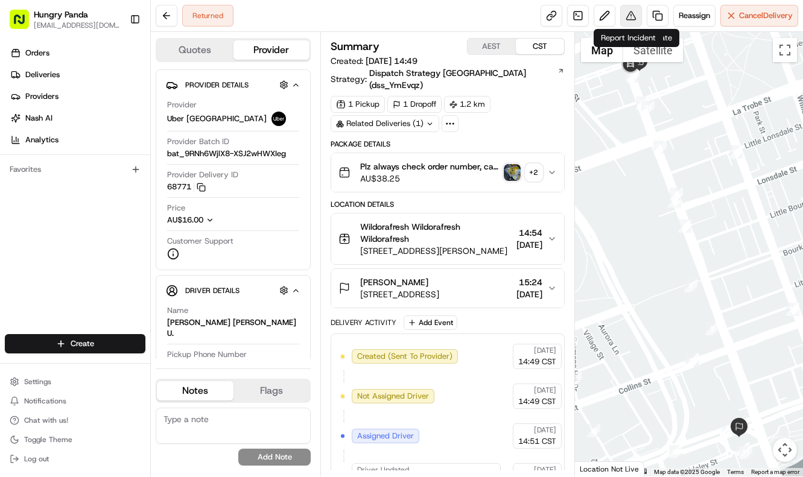
click at [629, 8] on button at bounding box center [631, 16] width 22 height 22
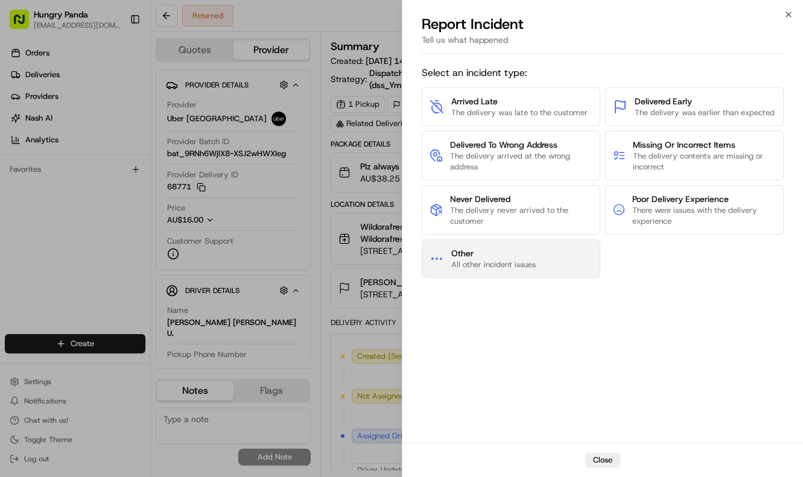
click at [553, 270] on button "Other All other incident issues" at bounding box center [511, 259] width 179 height 39
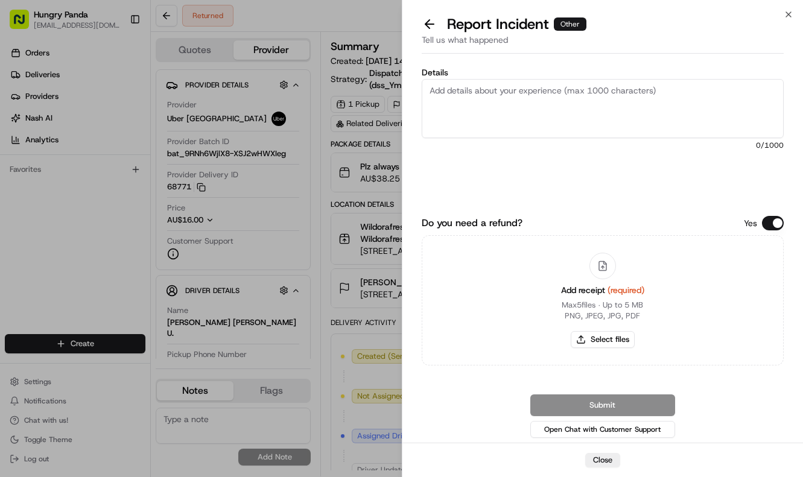
click at [632, 81] on textarea "Details" at bounding box center [603, 108] width 363 height 59
paste textarea "The order delivery was seriously overdue. The order log showed that the driver …"
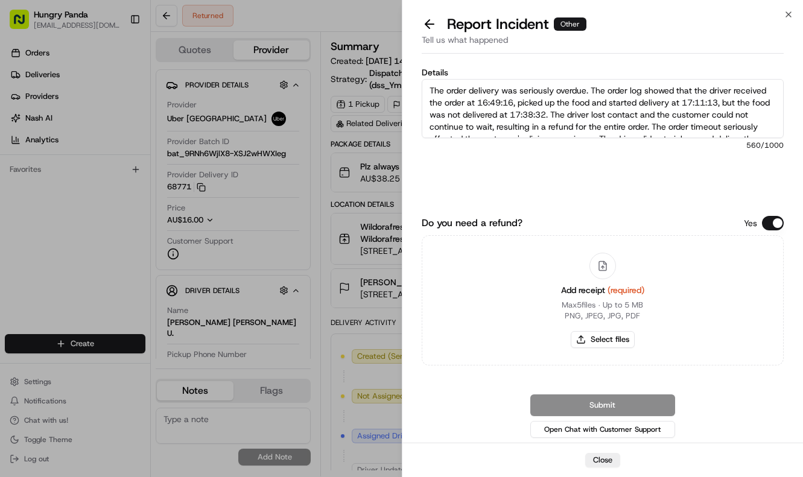
scroll to position [31, 0]
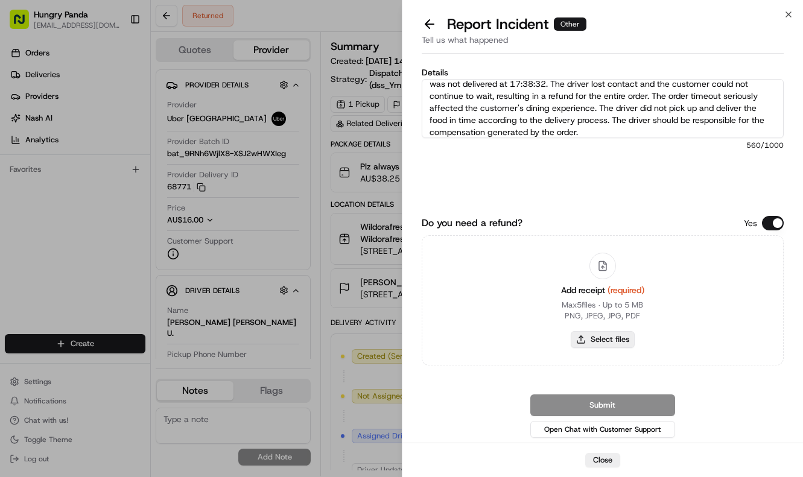
type textarea "The order delivery was seriously overdue. The order log showed that the driver …"
click at [618, 334] on button "Select files" at bounding box center [603, 339] width 64 height 17
type input "C:\fakepath\22.jpg"
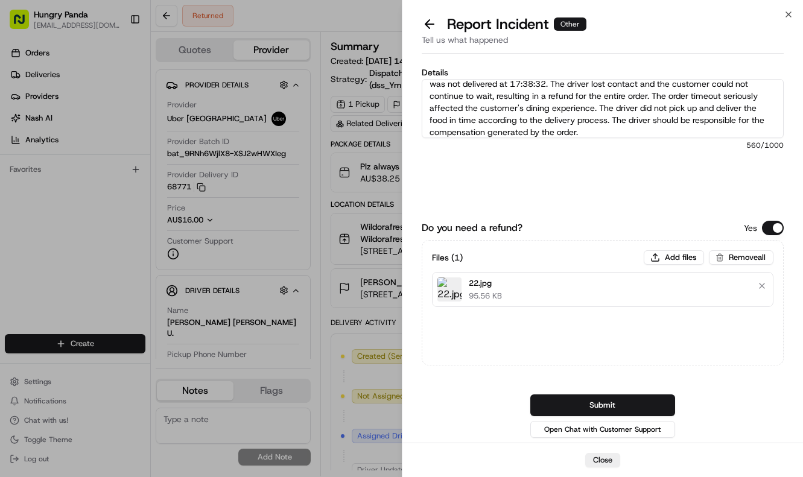
click at [663, 406] on button "Submit" at bounding box center [602, 406] width 145 height 22
